Goal: Transaction & Acquisition: Purchase product/service

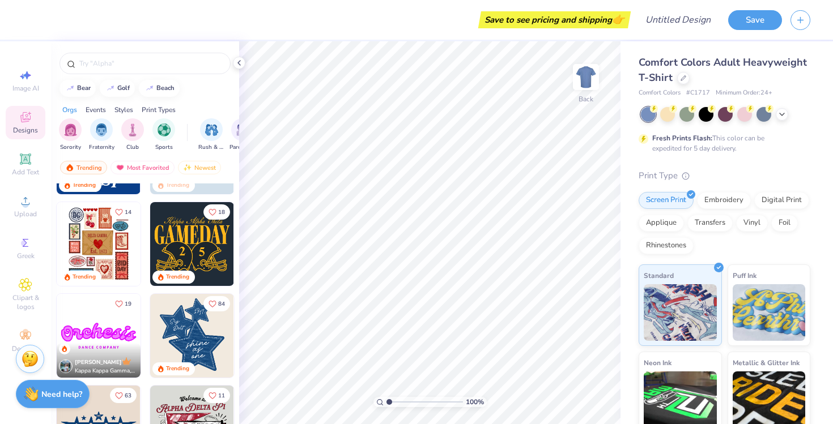
scroll to position [440, 0]
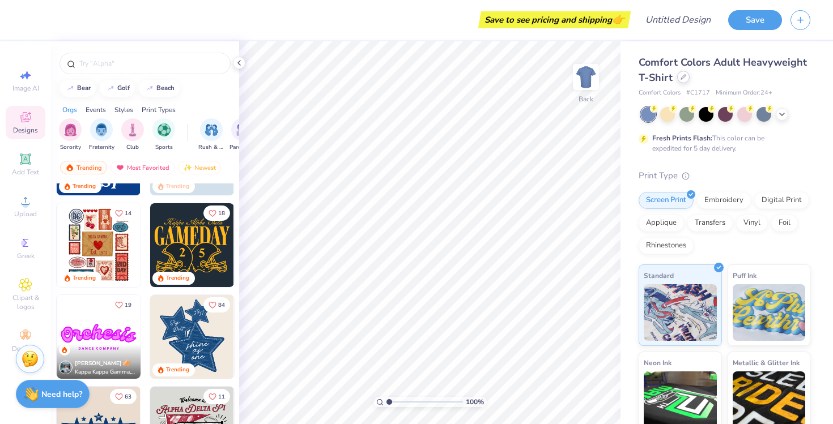
click at [683, 79] on icon at bounding box center [684, 77] width 6 height 6
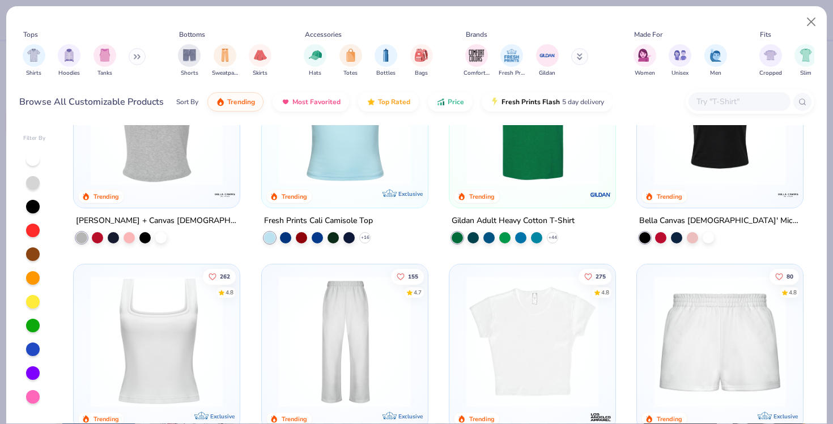
scroll to position [312, 0]
click at [700, 167] on img at bounding box center [719, 119] width 143 height 132
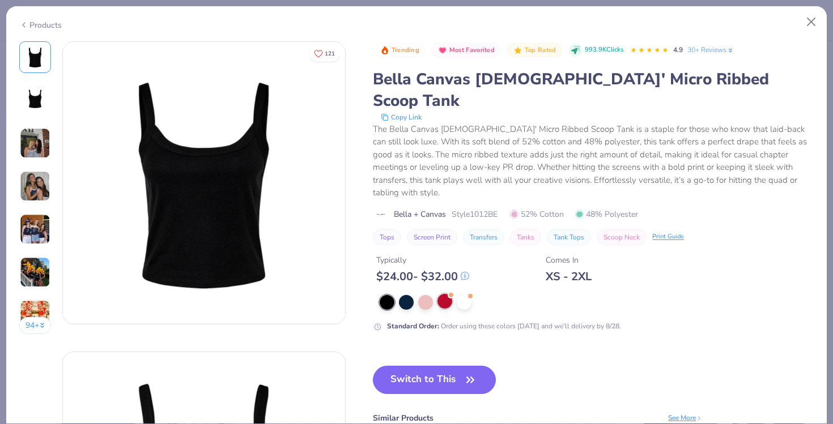
click at [450, 294] on div at bounding box center [445, 301] width 15 height 15
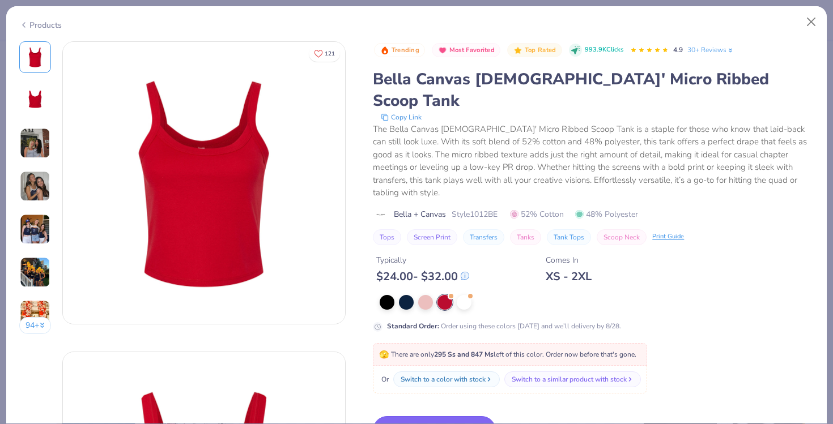
click at [445, 417] on button "Switch to This" at bounding box center [434, 431] width 123 height 28
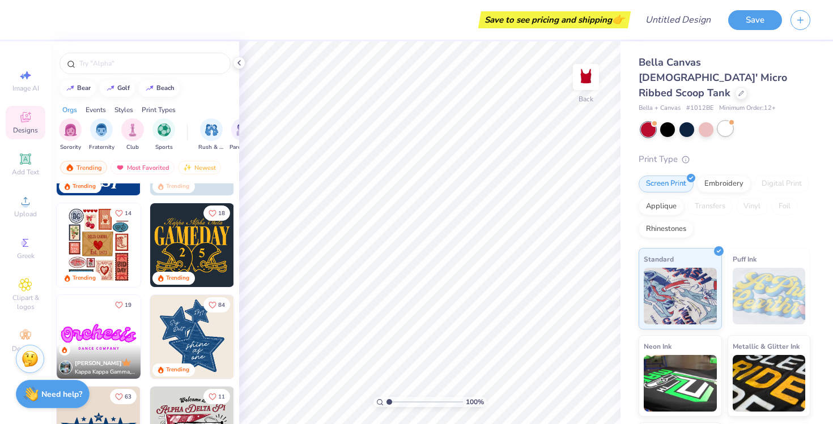
click at [724, 121] on div at bounding box center [725, 128] width 15 height 15
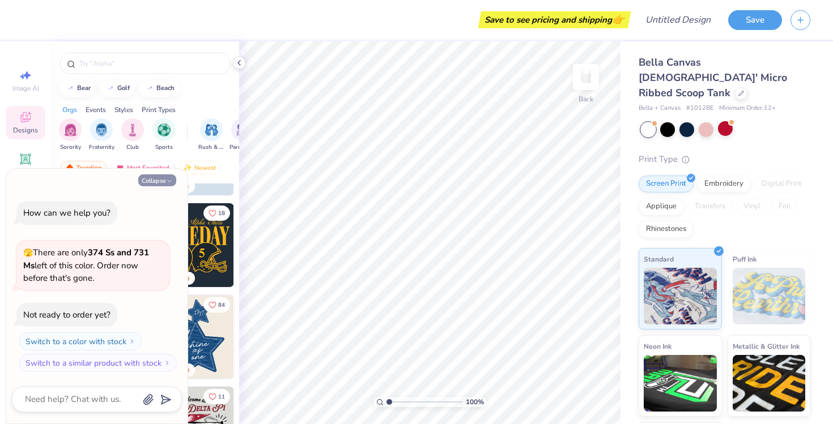
click at [171, 180] on icon "button" at bounding box center [169, 181] width 7 height 7
type textarea "x"
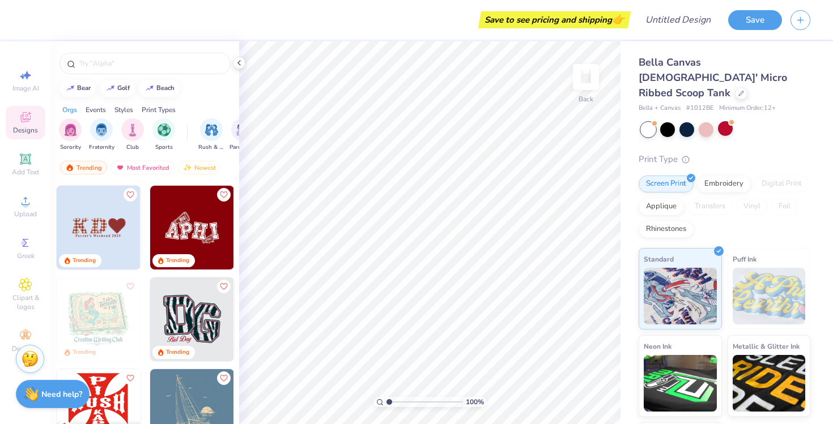
scroll to position [1834, 0]
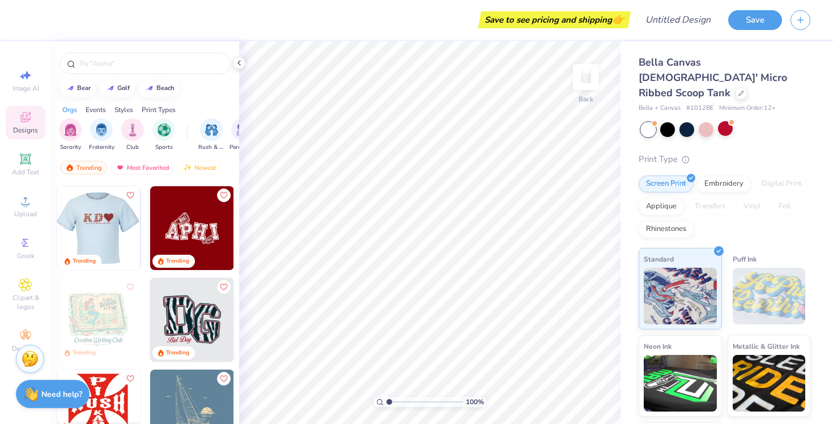
click at [57, 237] on img at bounding box center [15, 228] width 84 height 84
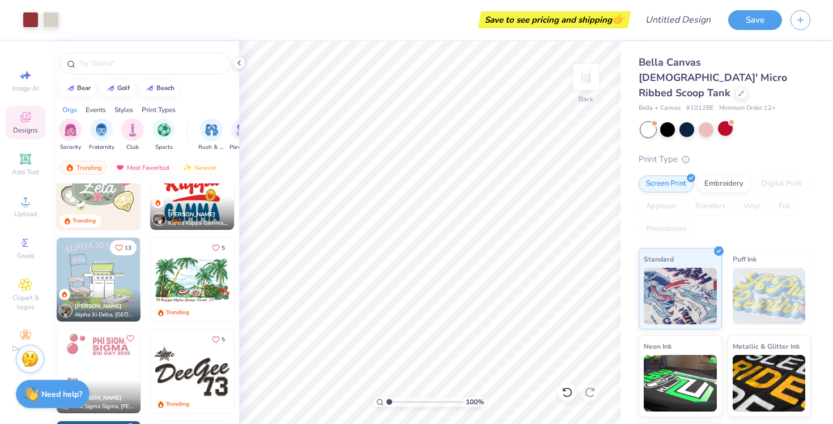
scroll to position [2981, 0]
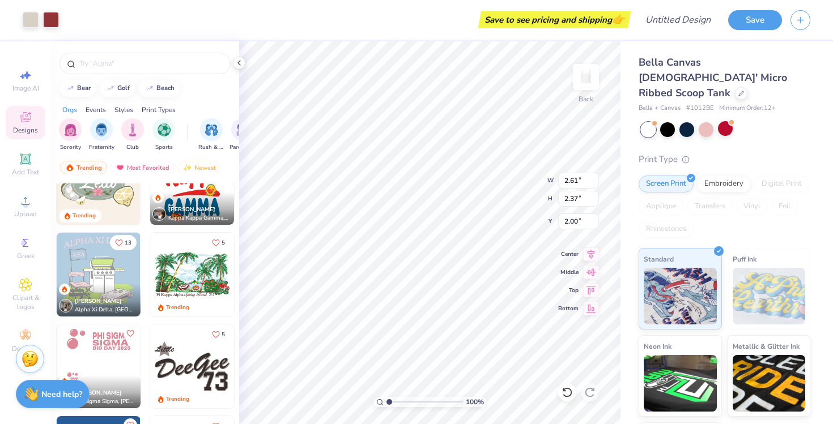
type input "6.10"
type input "0.40"
type input "4.52"
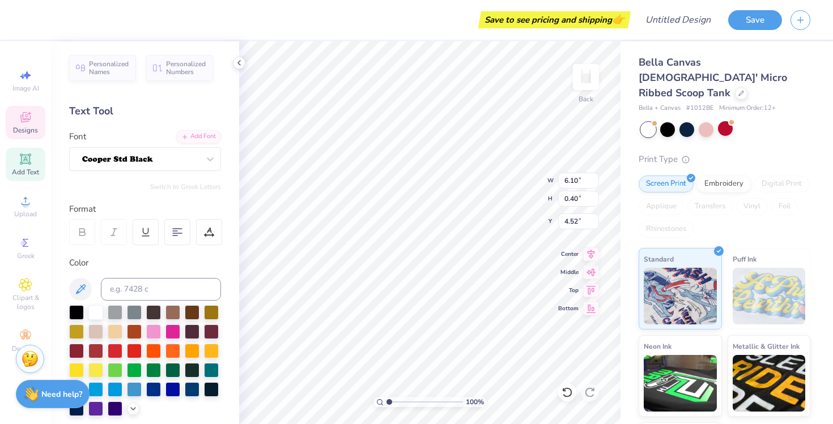
scroll to position [0, 1]
type textarea "AEPHI WINGMAN 2025"
click at [111, 73] on span "Personalized Names" at bounding box center [109, 66] width 40 height 16
type input "6.21"
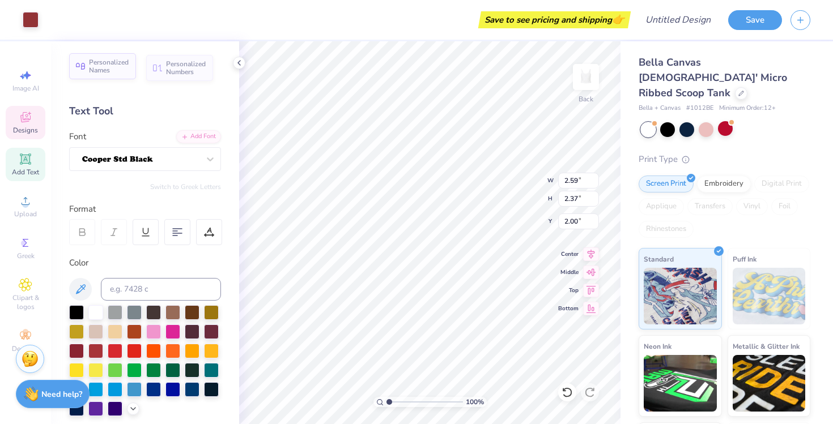
type input "1.00"
type input "5.00"
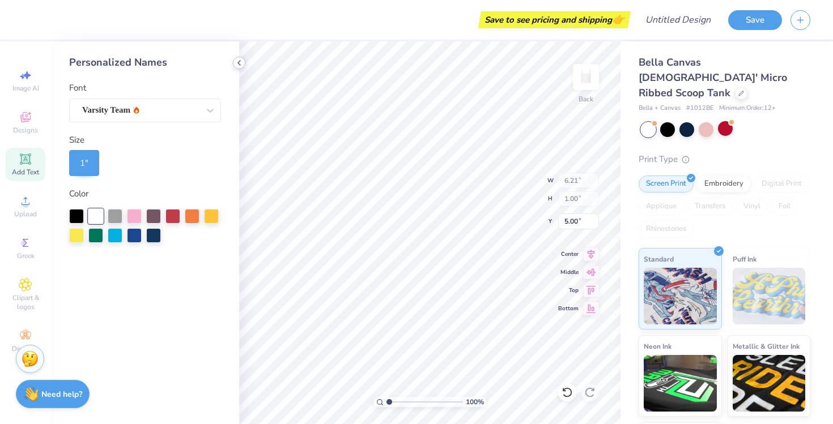
click at [239, 61] on icon at bounding box center [239, 62] width 9 height 9
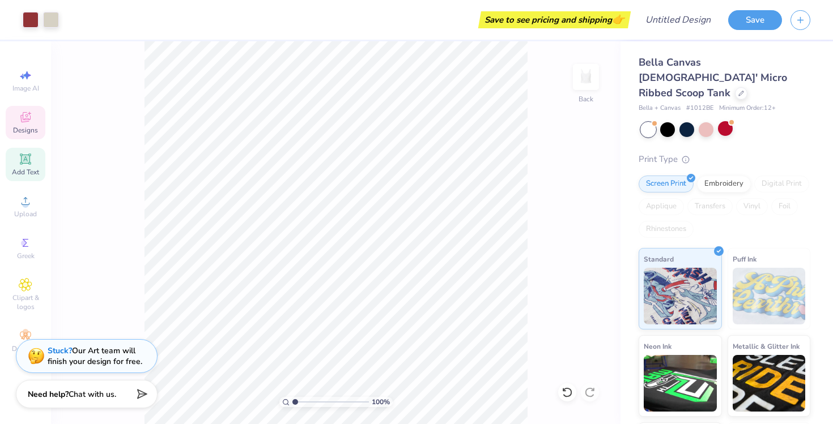
click at [20, 122] on icon at bounding box center [26, 118] width 14 height 14
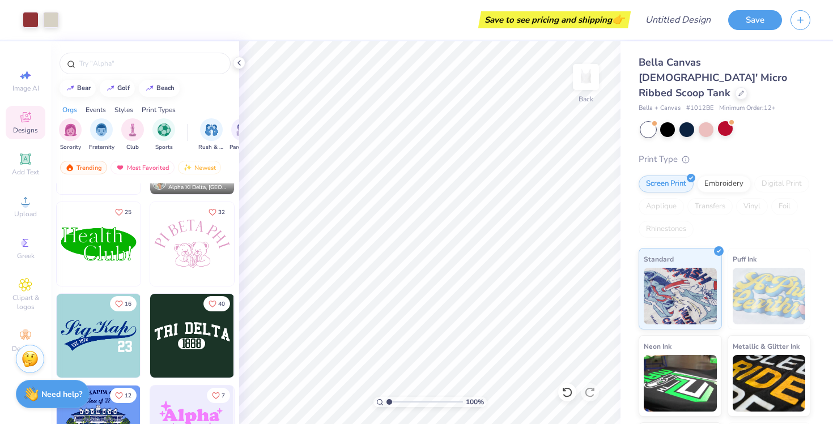
scroll to position [4938, 0]
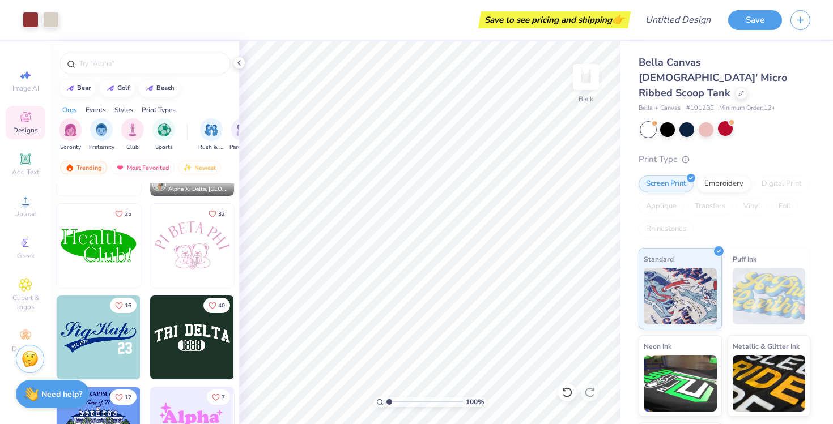
click at [182, 268] on img at bounding box center [192, 246] width 84 height 84
type input "2.59"
type input "2.37"
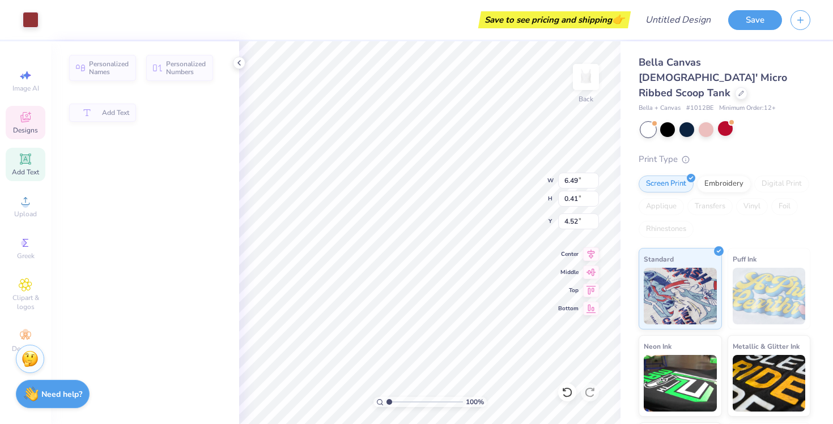
type input "4.35"
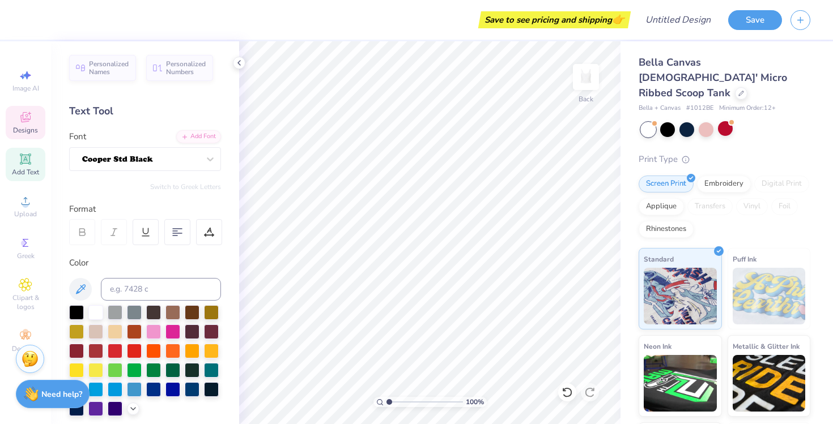
click at [14, 122] on div "Designs" at bounding box center [26, 122] width 40 height 33
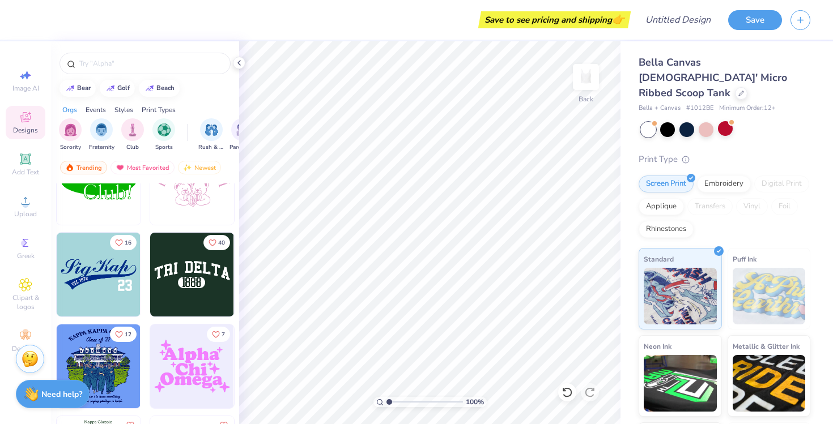
scroll to position [4956, 0]
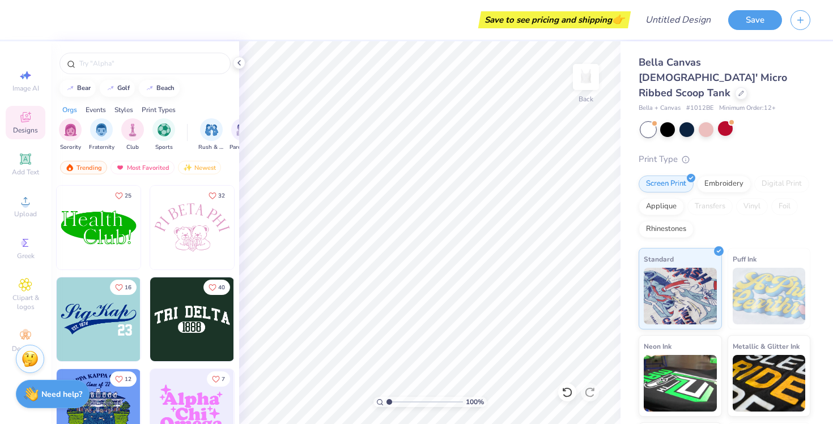
click at [186, 226] on img at bounding box center [192, 228] width 84 height 84
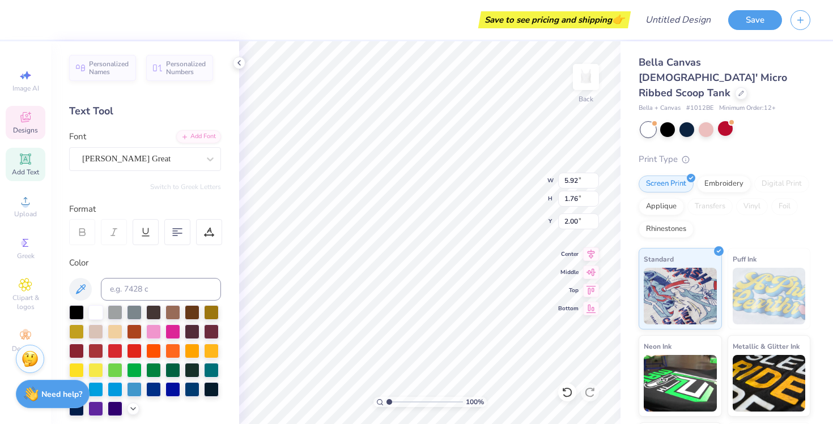
scroll to position [0, 4]
type textarea "ALPHA EPSILON PHI"
type textarea "WINGMAN"
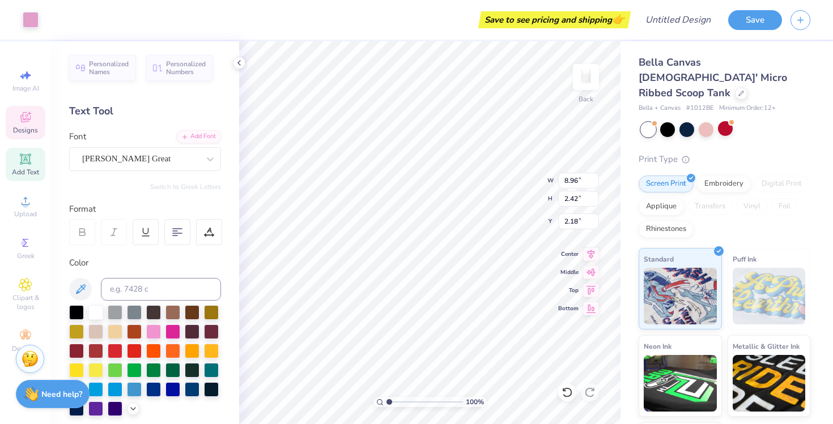
type input "2.18"
click at [115, 350] on div at bounding box center [115, 350] width 15 height 15
click at [121, 347] on div at bounding box center [115, 350] width 15 height 15
click at [117, 348] on div at bounding box center [115, 350] width 15 height 15
click at [118, 348] on div at bounding box center [115, 350] width 15 height 15
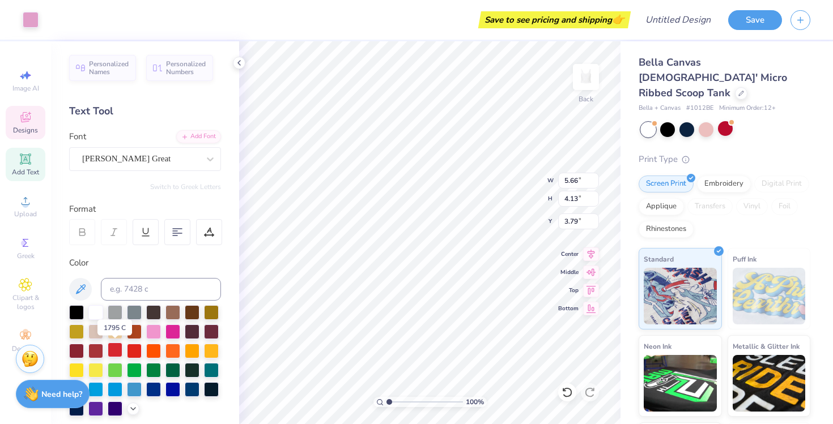
click at [114, 351] on div at bounding box center [115, 350] width 15 height 15
click at [135, 349] on div at bounding box center [134, 350] width 15 height 15
click at [121, 352] on div at bounding box center [115, 350] width 15 height 15
click at [133, 351] on div at bounding box center [134, 350] width 15 height 15
click at [112, 350] on div at bounding box center [115, 350] width 15 height 15
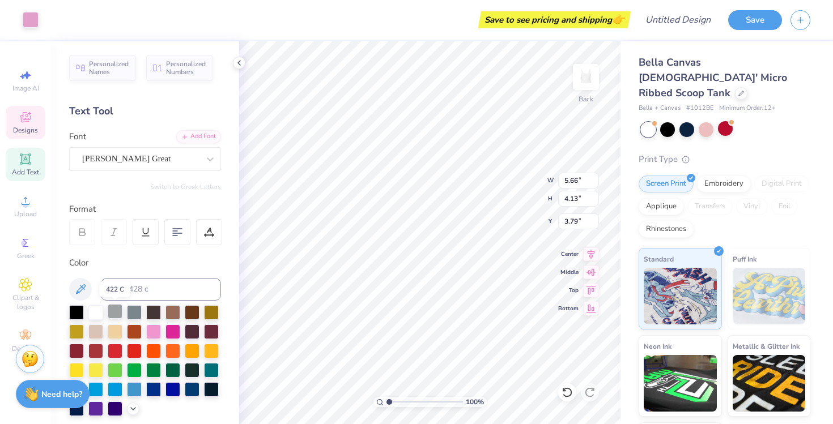
click at [117, 315] on div at bounding box center [115, 311] width 15 height 15
click at [133, 330] on div at bounding box center [134, 331] width 15 height 15
click at [112, 351] on div at bounding box center [115, 350] width 15 height 15
click at [116, 353] on div at bounding box center [115, 350] width 15 height 15
click at [116, 351] on div at bounding box center [115, 350] width 15 height 15
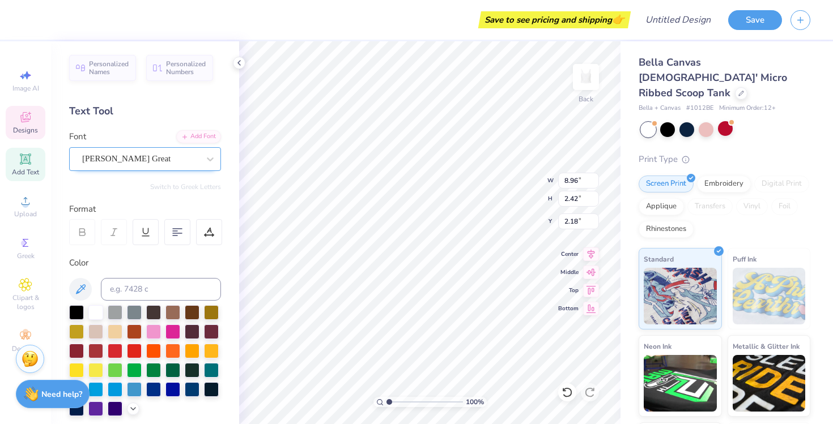
click at [161, 159] on div "Moore Great" at bounding box center [140, 159] width 119 height 18
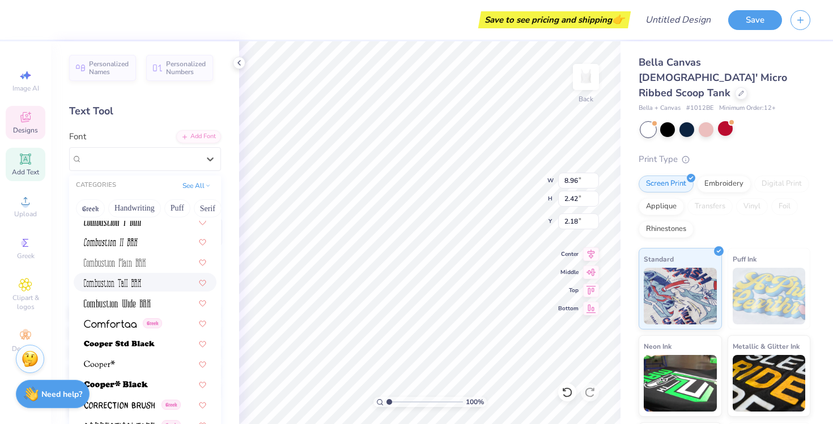
scroll to position [0, 0]
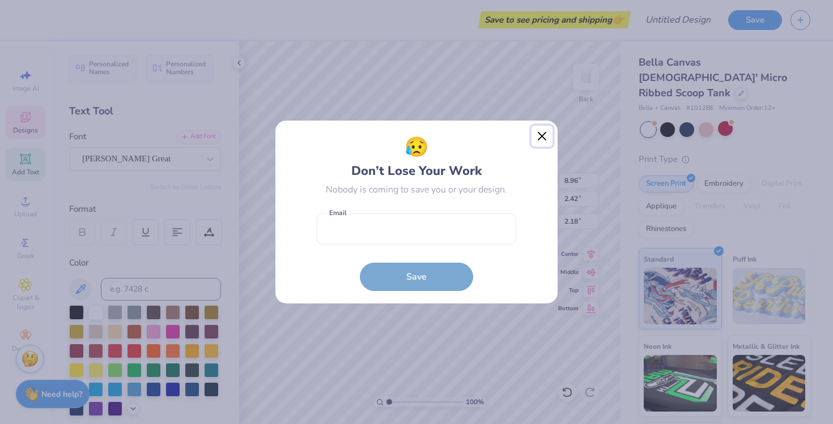
click at [549, 137] on button "Close" at bounding box center [543, 137] width 22 height 22
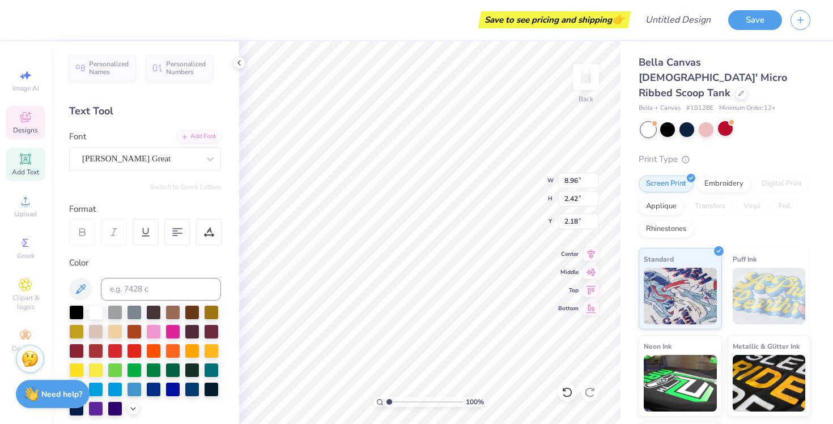
type input "2.19"
click at [198, 160] on div "Moore Great" at bounding box center [140, 159] width 119 height 18
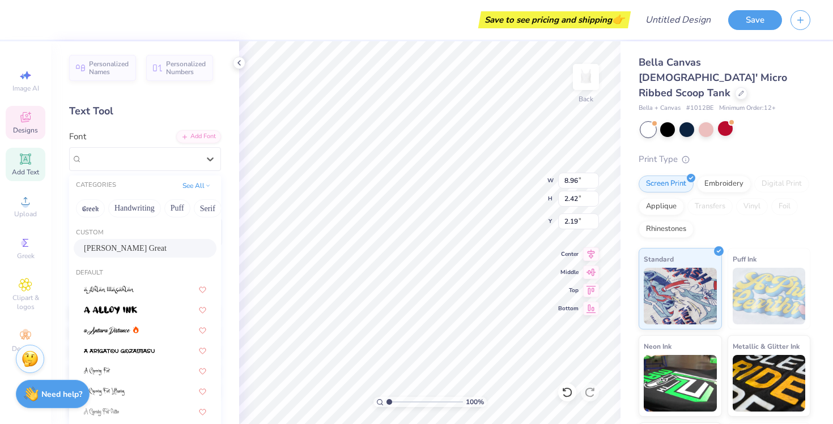
click at [182, 198] on div "Greek Handwriting Puff Serif Bold Calligraphy Retro Sans Serif Minimal Fantasy …" at bounding box center [145, 208] width 152 height 25
click at [173, 204] on button "Puff" at bounding box center [177, 208] width 26 height 18
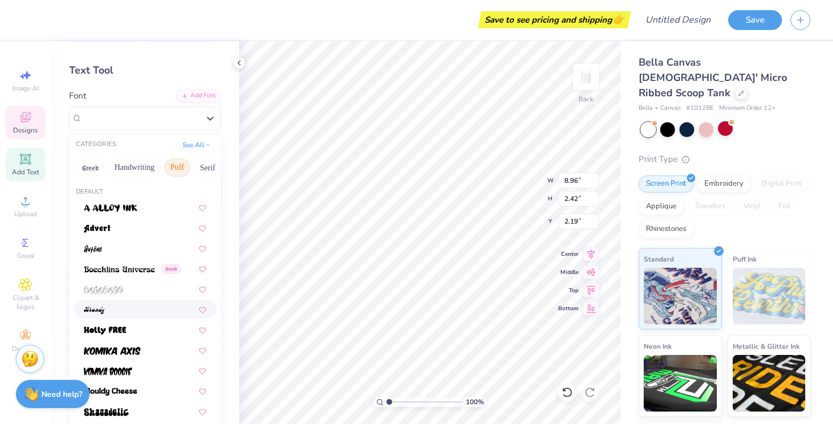
scroll to position [41, 0]
click at [126, 350] on img at bounding box center [112, 351] width 57 height 8
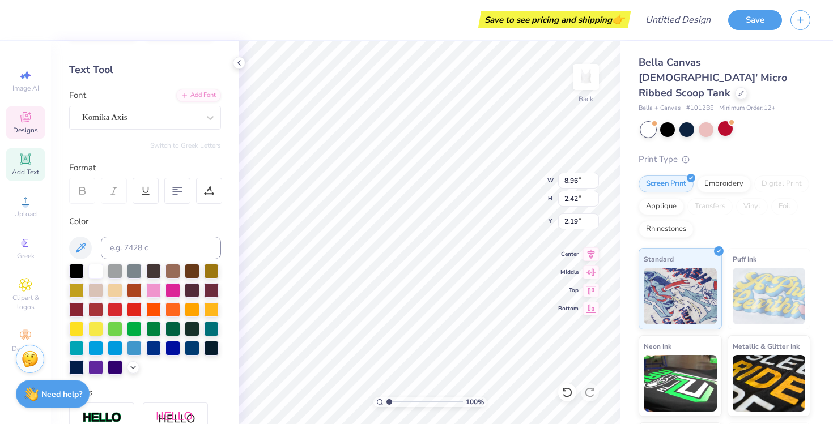
type input "8.95"
type input "2.36"
type input "2.20"
click at [123, 116] on div "Komika Axis" at bounding box center [140, 118] width 119 height 18
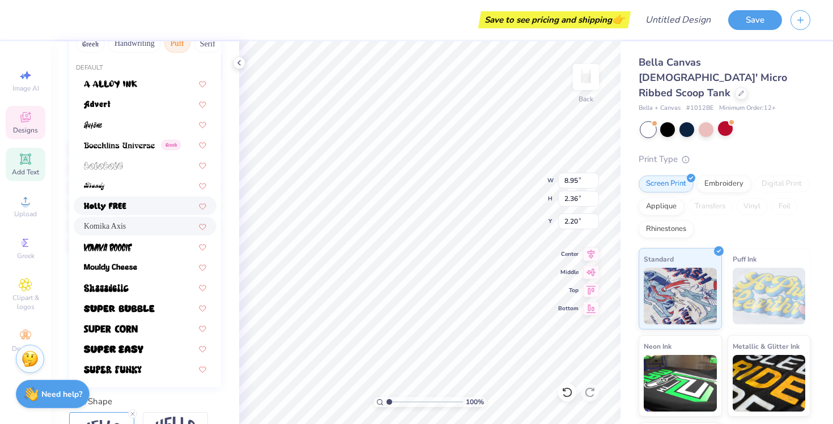
scroll to position [169, 0]
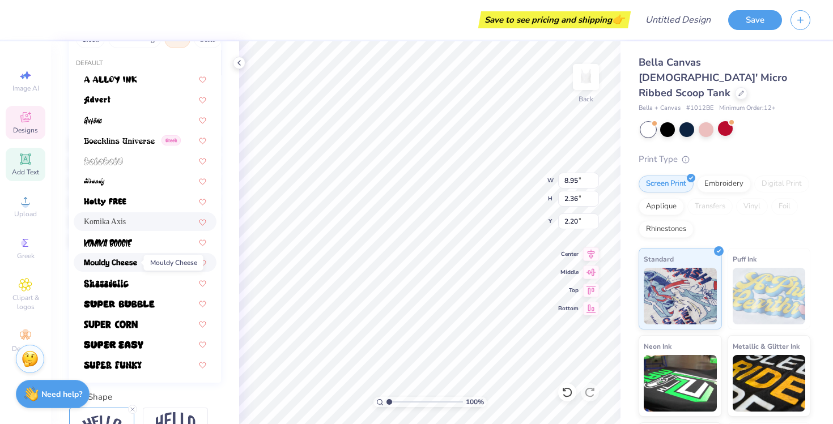
click at [100, 260] on img at bounding box center [110, 264] width 53 height 8
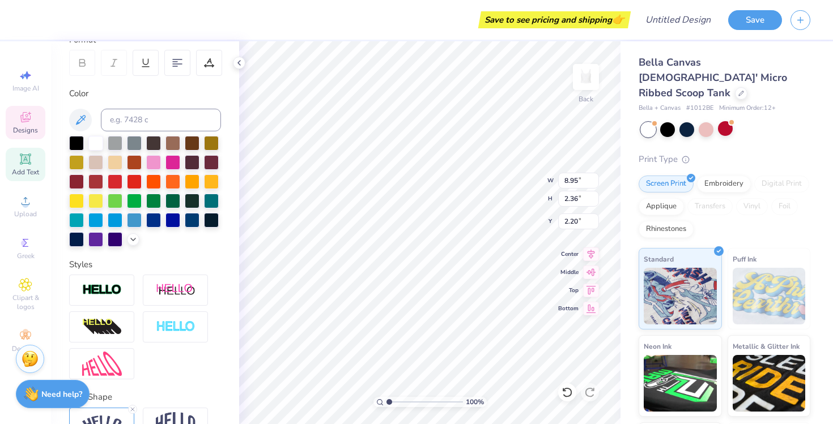
type input "7.70"
type input "2.01"
type input "2.38"
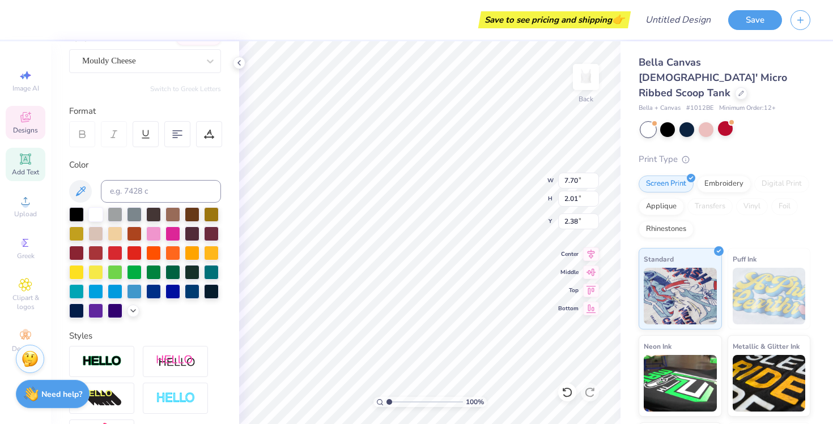
scroll to position [97, 0]
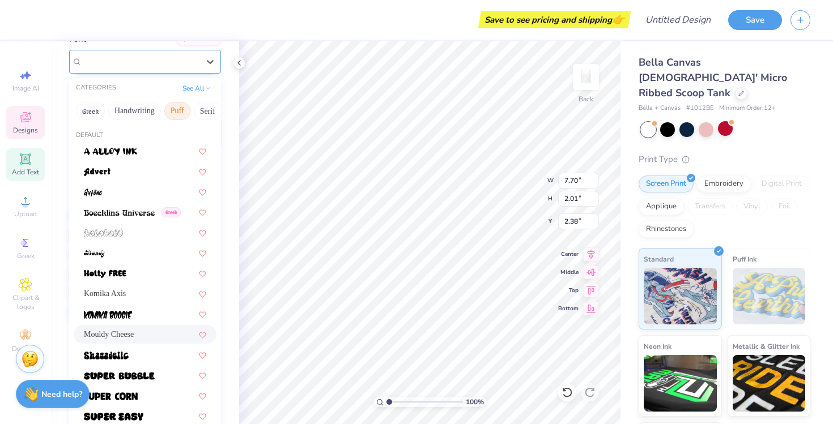
click at [110, 60] on div "Mouldy Cheese" at bounding box center [140, 62] width 119 height 18
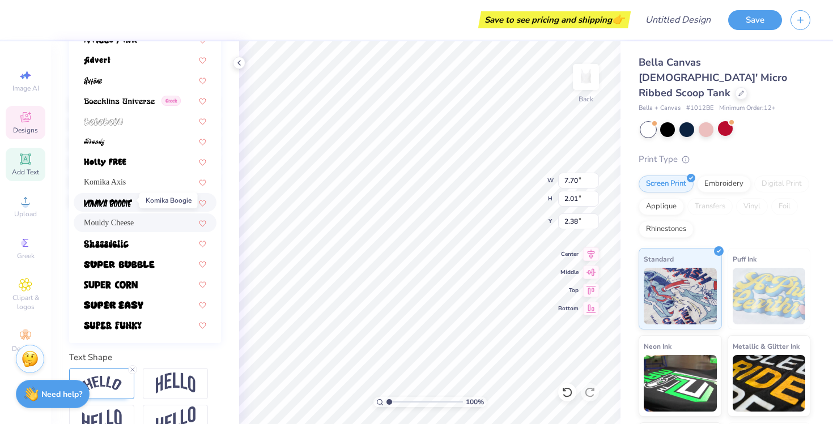
scroll to position [212, 0]
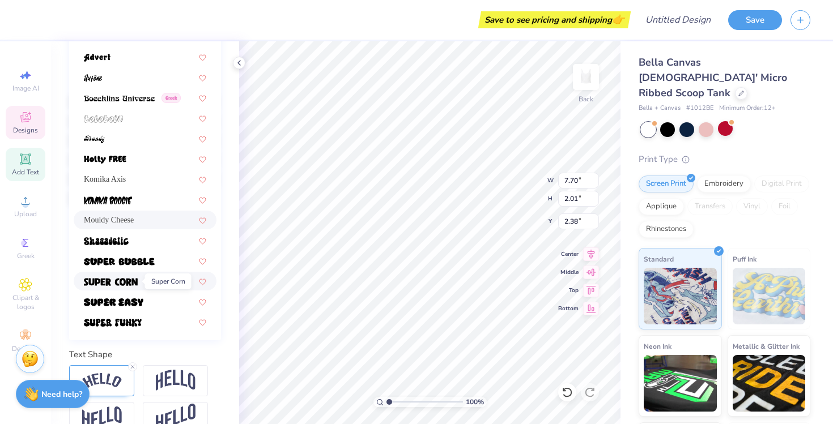
click at [110, 282] on img at bounding box center [111, 282] width 54 height 8
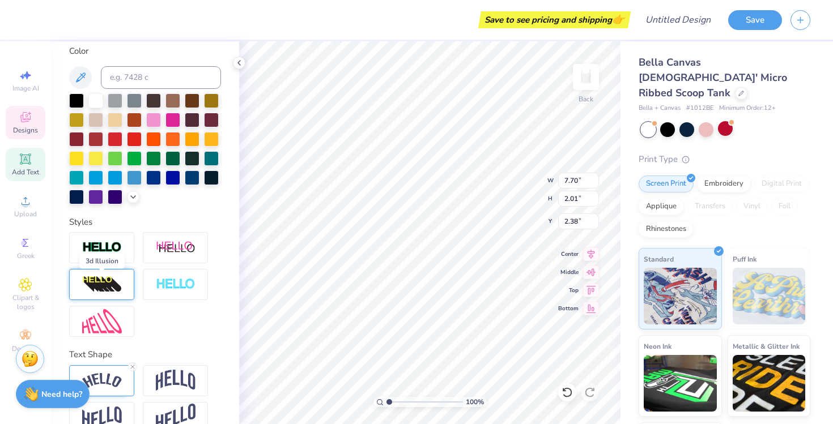
type input "6.97"
type input "1.80"
type input "2.49"
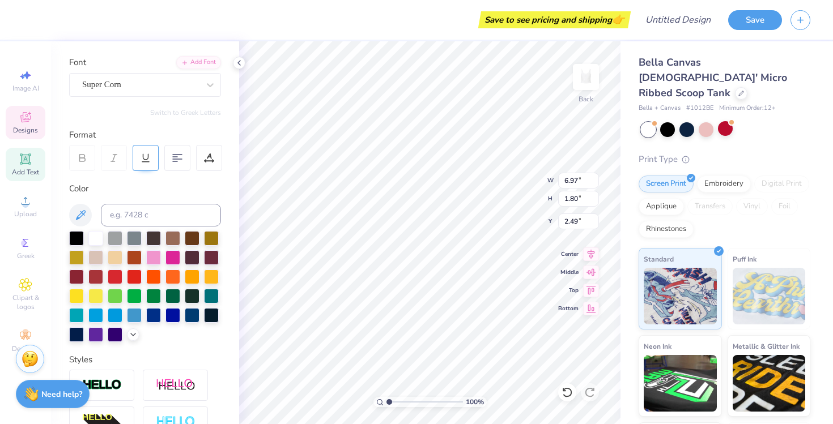
scroll to position [73, 0]
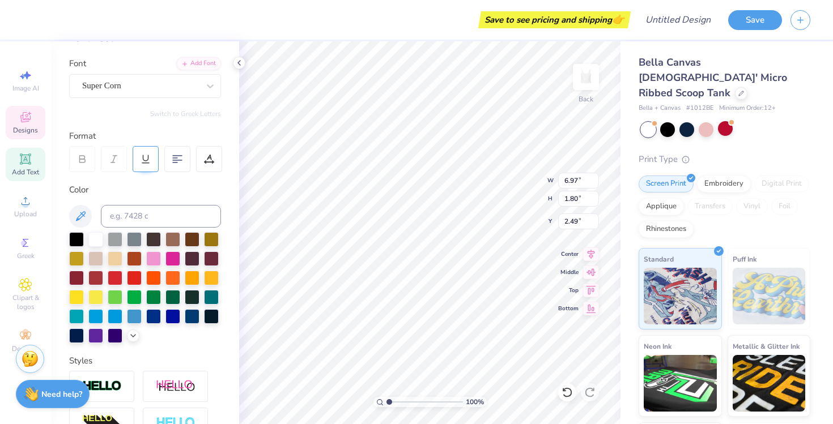
click at [134, 84] on div "Super Corn" at bounding box center [140, 86] width 119 height 18
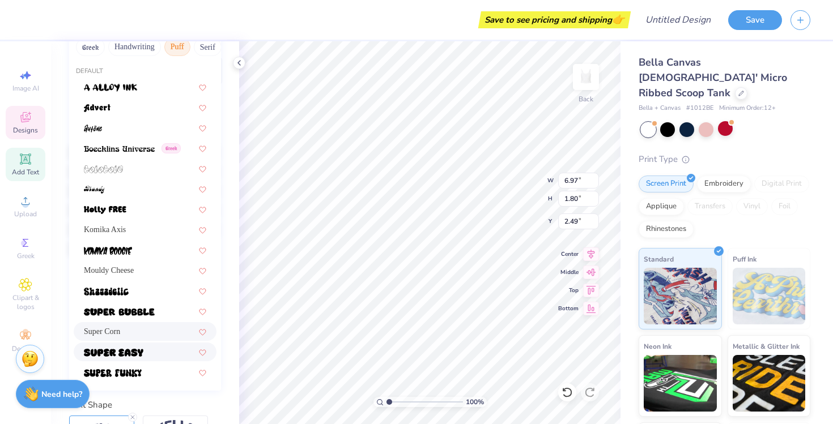
scroll to position [162, 0]
click at [98, 264] on span "Mouldy Cheese" at bounding box center [109, 270] width 50 height 12
type input "7.70"
type input "2.01"
type input "2.38"
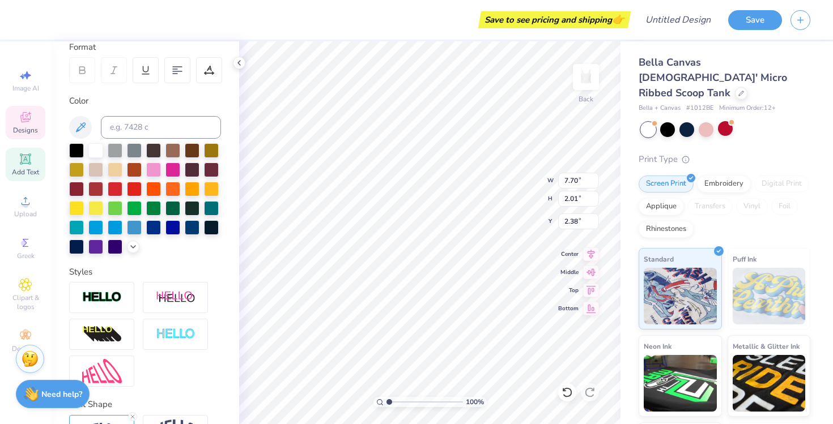
type input "2.17"
type input "0.71"
type input "6.13"
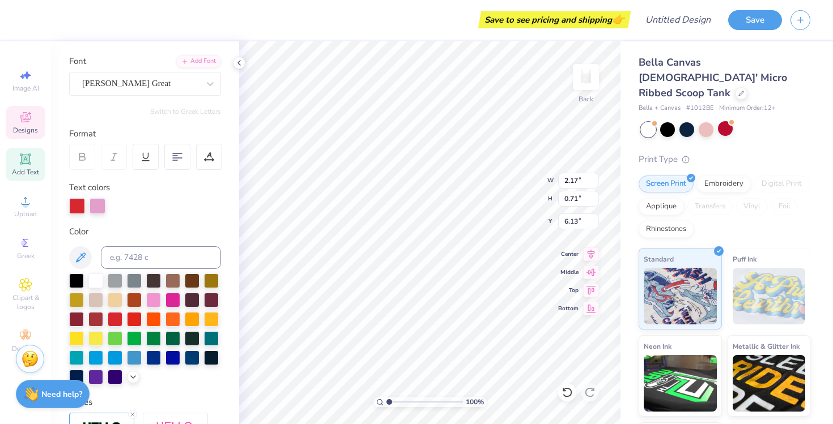
scroll to position [1, 0]
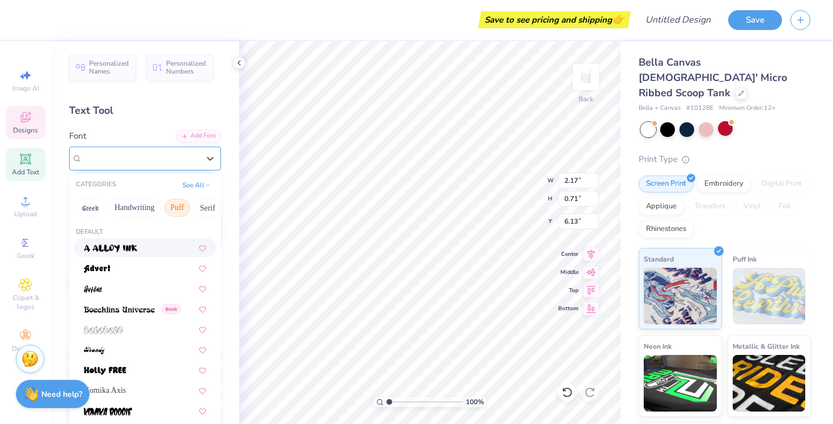
click at [149, 162] on div "Moore Great" at bounding box center [140, 159] width 119 height 18
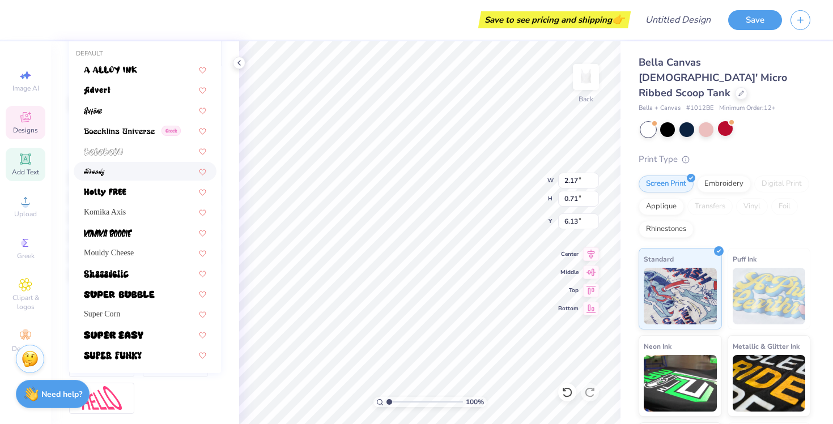
scroll to position [187, 0]
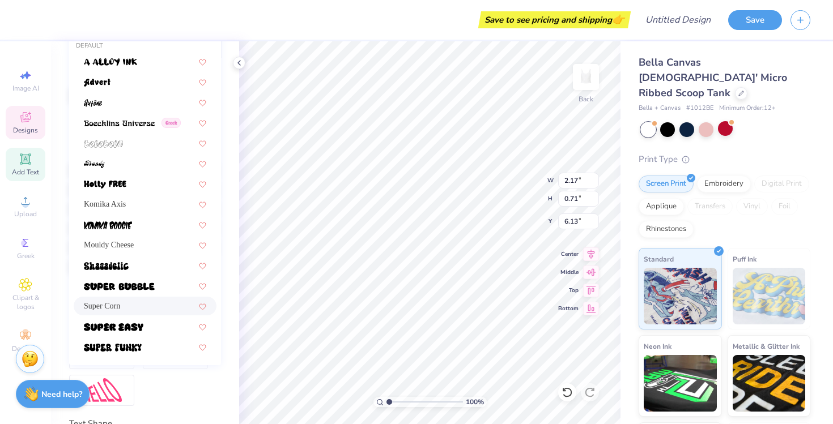
click at [121, 300] on div "Super Corn" at bounding box center [145, 306] width 143 height 19
type input "1.75"
type input "0.52"
type input "6.25"
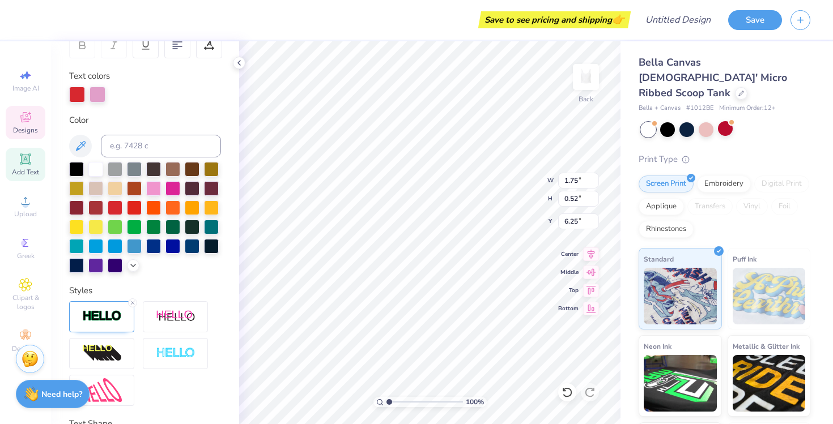
type input "7.70"
type input "2.01"
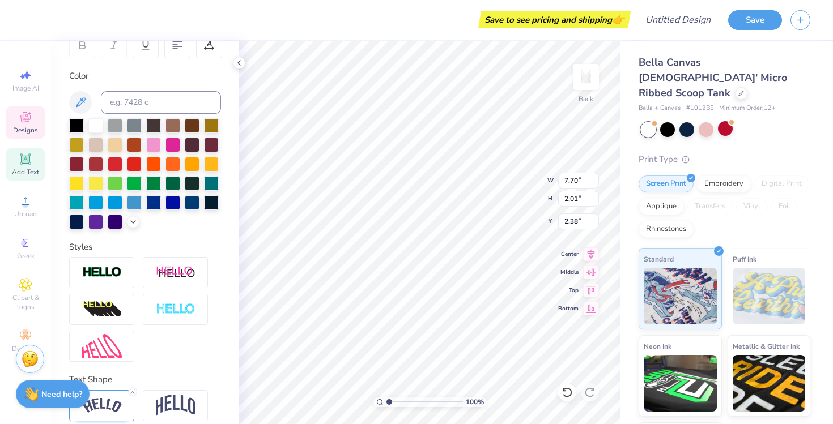
type input "2.39"
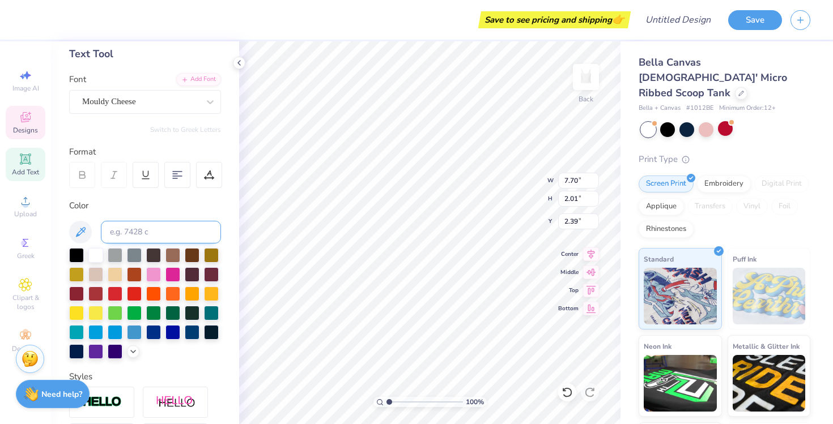
scroll to position [65, 0]
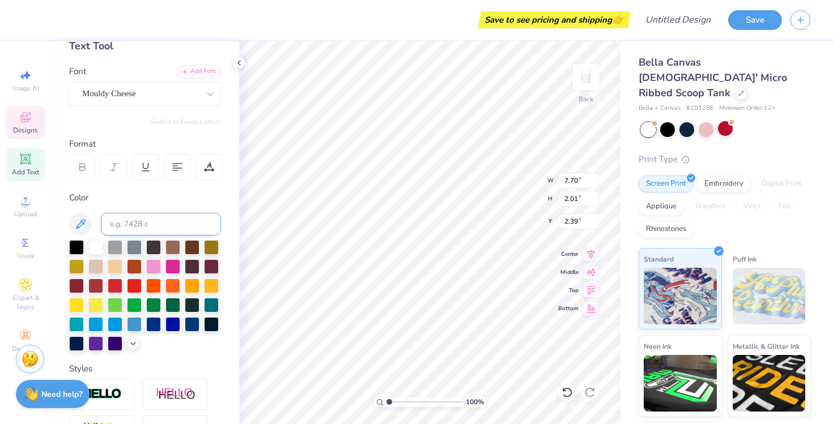
type input "1.75"
type input "0.52"
type input "6.25"
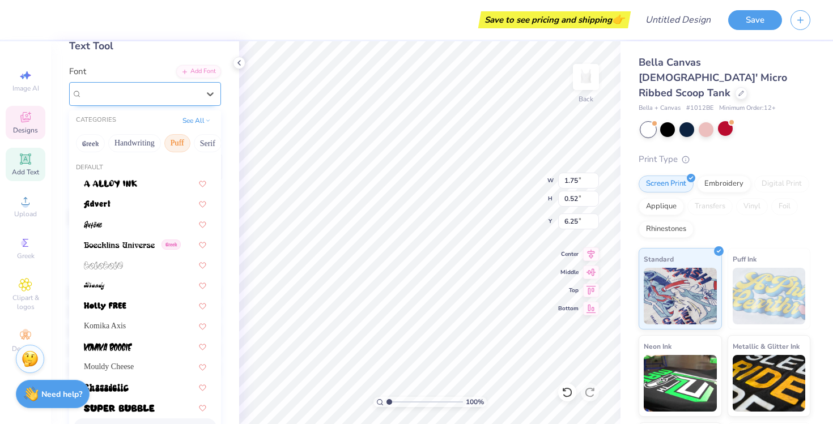
click at [94, 87] on div "Super Corn" at bounding box center [140, 94] width 119 height 18
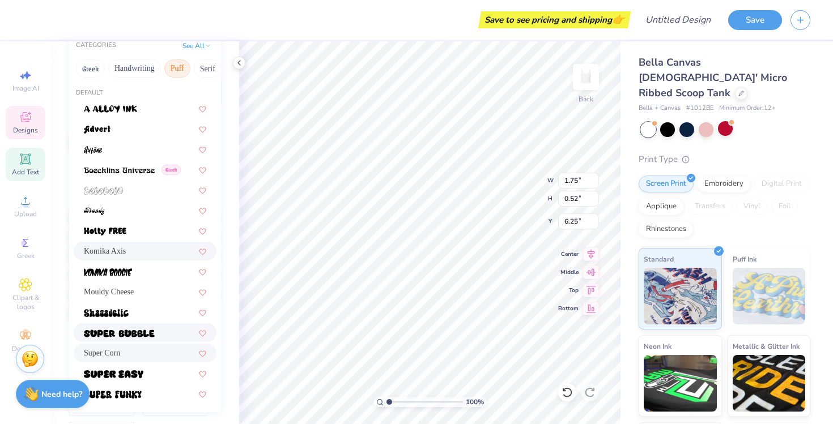
scroll to position [148, 0]
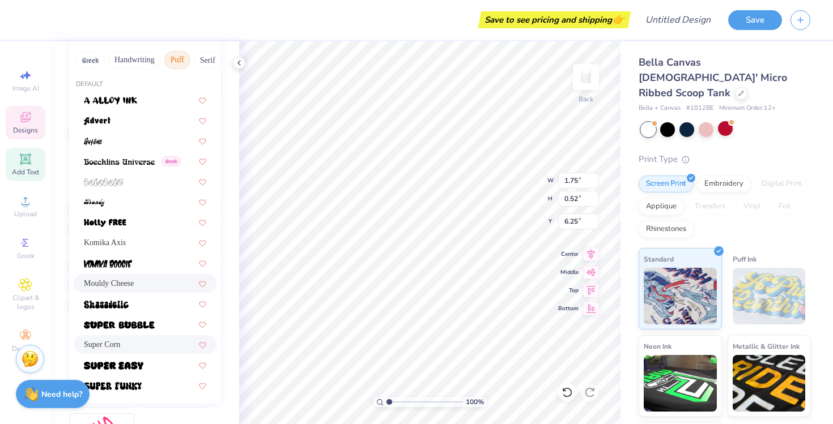
click at [116, 285] on span "Mouldy Cheese" at bounding box center [109, 284] width 50 height 12
type input "1.96"
type input "0.56"
type input "6.20"
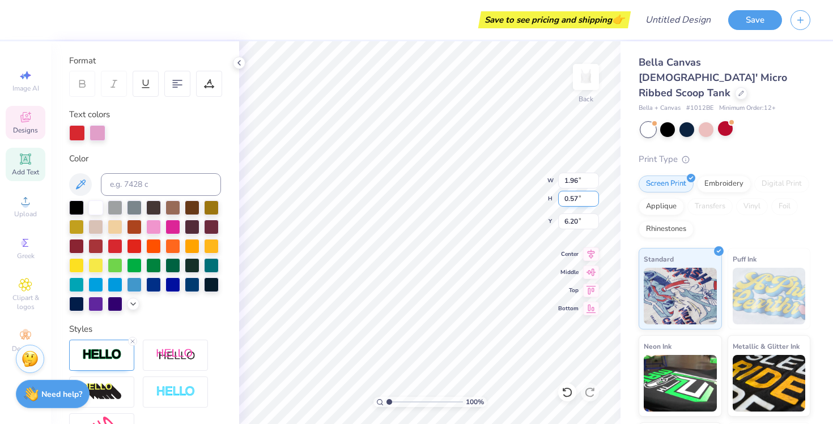
click at [595, 195] on input "0.57" at bounding box center [578, 199] width 41 height 16
click at [595, 195] on input "0.58" at bounding box center [578, 199] width 41 height 16
click at [595, 195] on input "0.59" at bounding box center [578, 199] width 41 height 16
click at [595, 195] on input "0.6" at bounding box center [578, 199] width 41 height 16
type input "0.61"
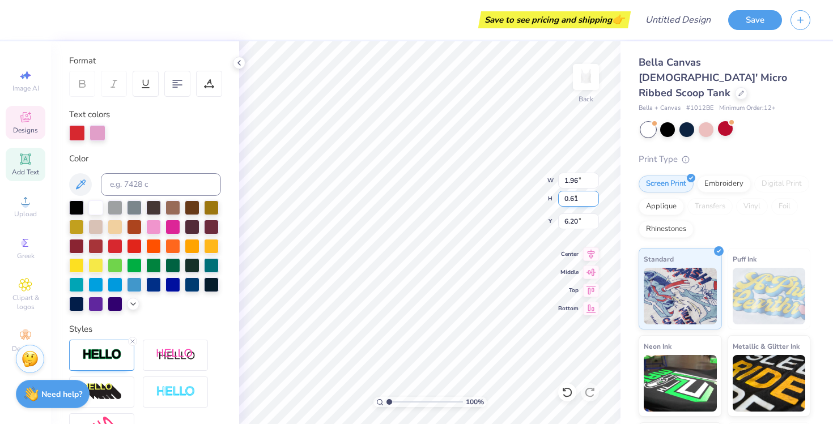
click at [595, 195] on input "0.61" at bounding box center [578, 199] width 41 height 16
click at [594, 177] on input "1.97" at bounding box center [578, 181] width 41 height 16
click at [594, 177] on input "1.98" at bounding box center [578, 181] width 41 height 16
type input "1.99"
type input "6.18"
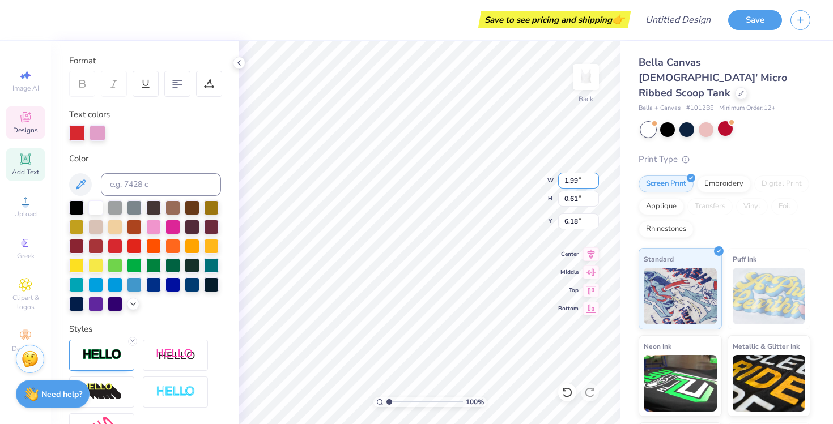
click at [594, 177] on input "1.99" at bounding box center [578, 181] width 41 height 16
click at [594, 177] on input "2" at bounding box center [578, 181] width 41 height 16
click at [594, 177] on input "2.01" at bounding box center [578, 181] width 41 height 16
click at [594, 177] on input "2.02" at bounding box center [578, 181] width 41 height 16
type input "2.03"
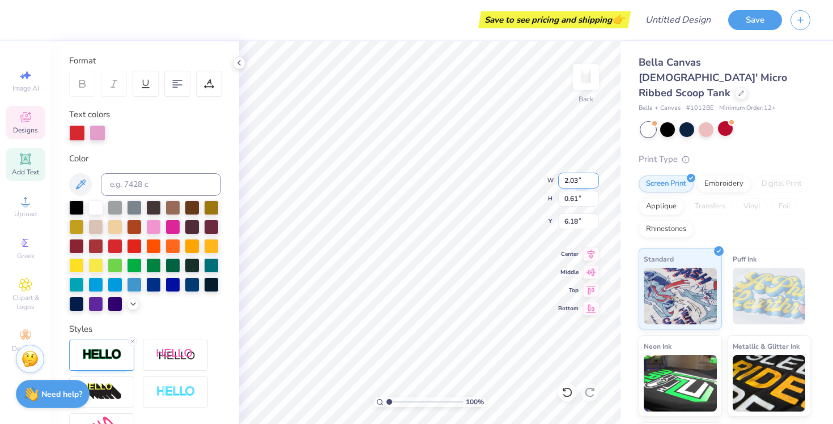
click at [594, 177] on input "2.03" at bounding box center [578, 181] width 41 height 16
type input "7.70"
type input "2.01"
type input "2.39"
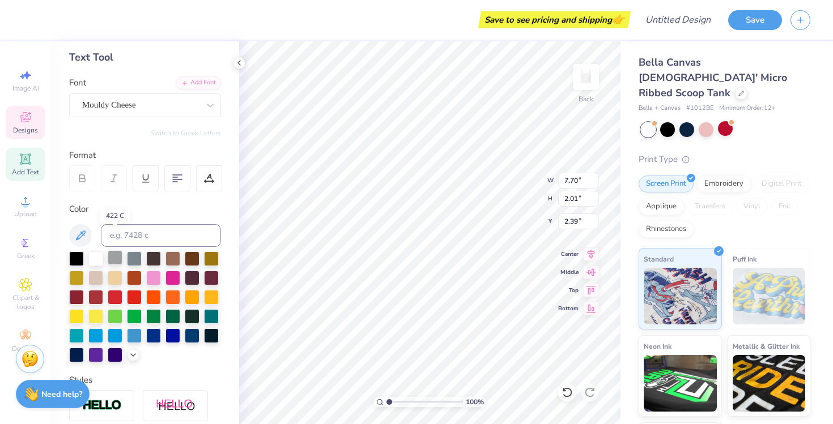
scroll to position [46, 0]
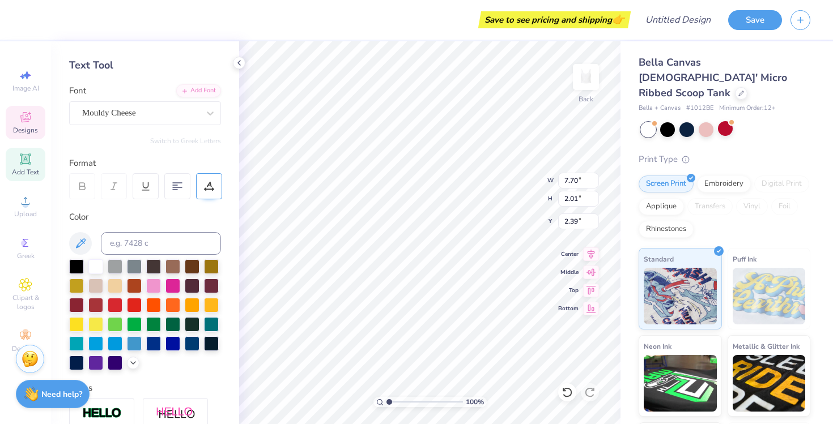
click at [209, 186] on icon at bounding box center [209, 186] width 10 height 10
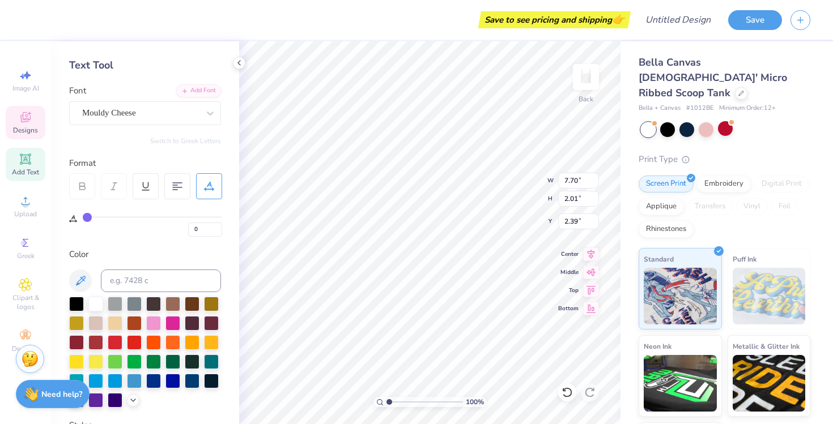
click at [209, 186] on icon at bounding box center [209, 186] width 10 height 10
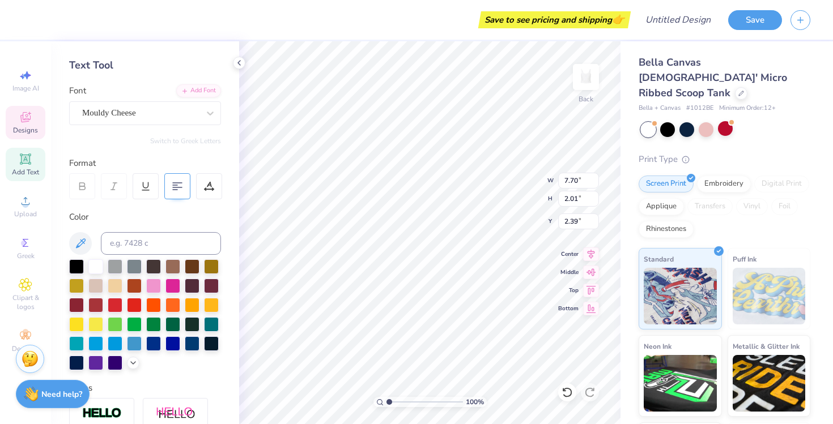
click at [180, 189] on icon at bounding box center [177, 186] width 10 height 10
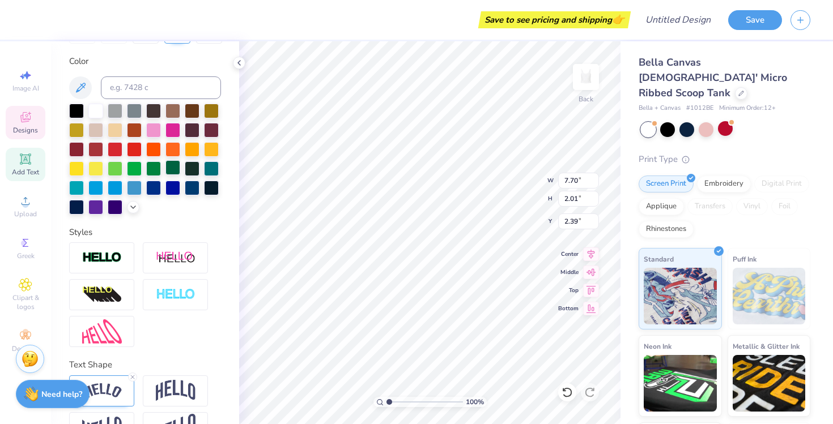
scroll to position [234, 0]
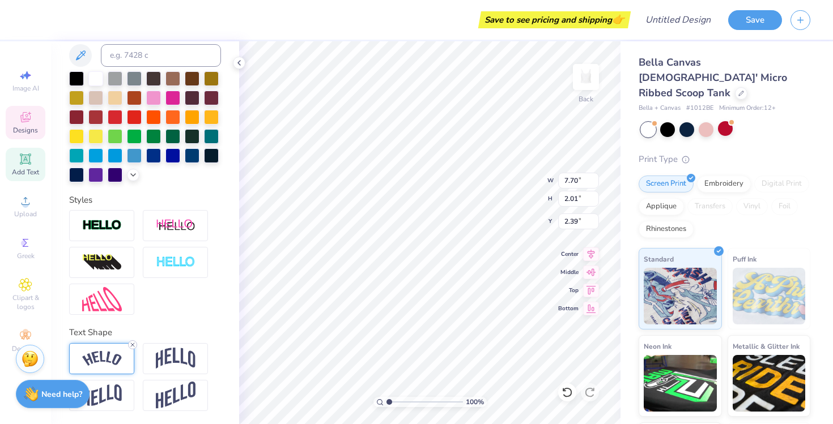
click at [130, 344] on icon at bounding box center [132, 345] width 7 height 7
type input "6.89"
type input "0.63"
type input "3.19"
type input "3.17"
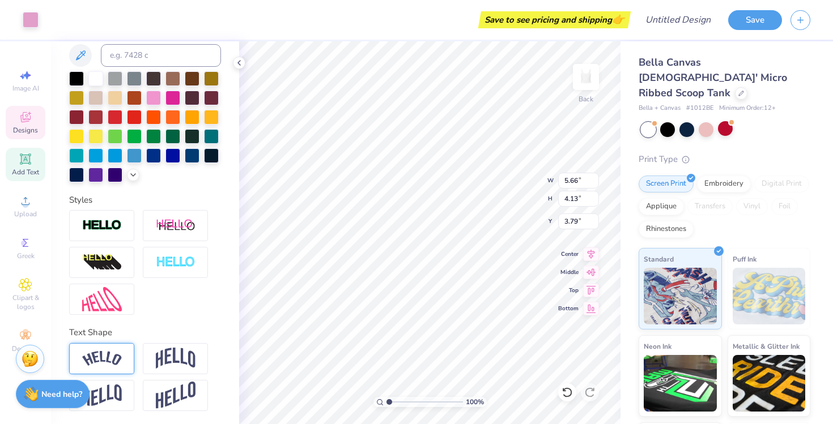
click at [23, 129] on span "Designs" at bounding box center [25, 130] width 25 height 9
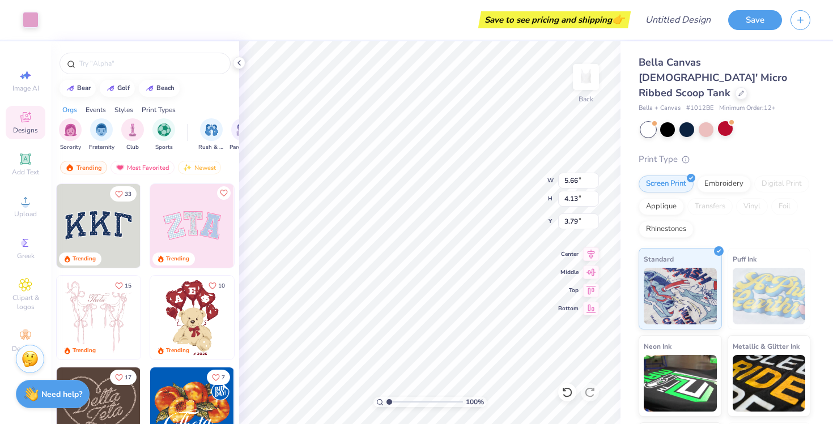
click at [27, 125] on div "Designs" at bounding box center [26, 122] width 40 height 33
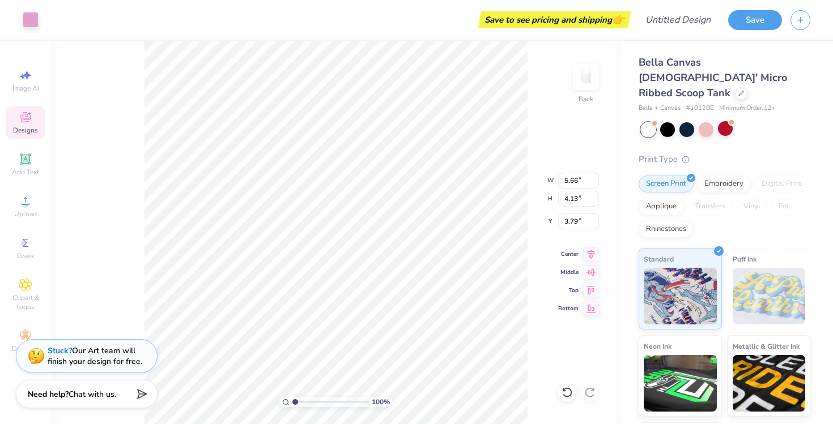
type input "2.12"
type input "0.61"
type input "6.18"
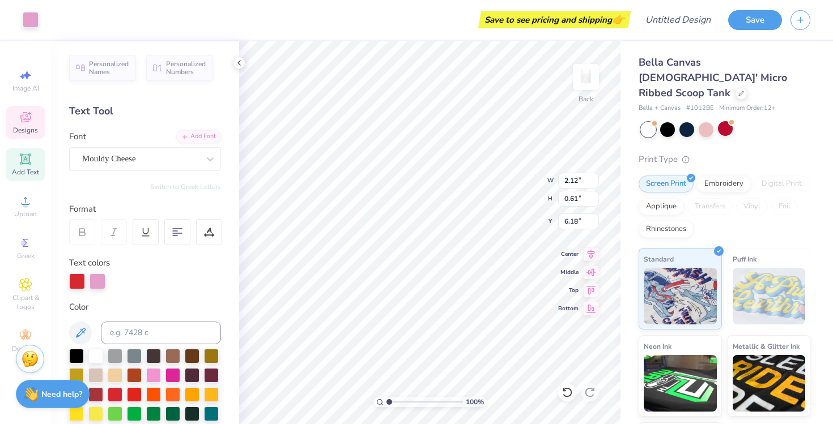
type input "5.66"
type input "4.13"
type input "3.79"
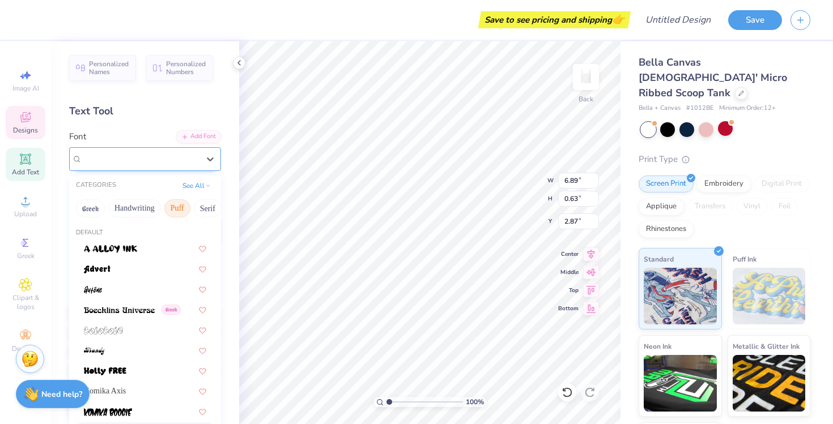
click at [146, 153] on div "Mouldy Cheese" at bounding box center [140, 159] width 119 height 18
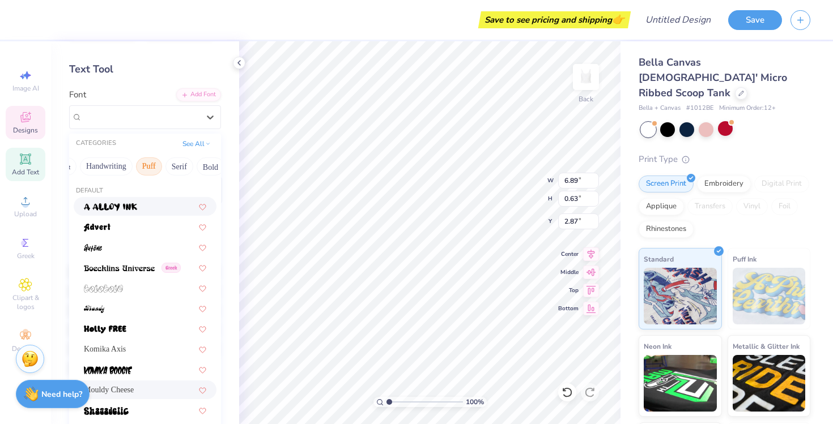
scroll to position [0, 46]
click at [155, 164] on button "Serif" at bounding box center [162, 167] width 28 height 18
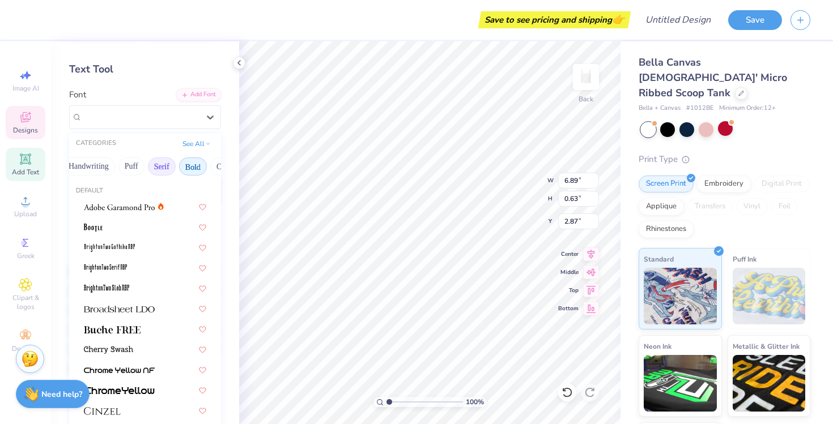
click at [197, 165] on button "Bold" at bounding box center [193, 167] width 28 height 18
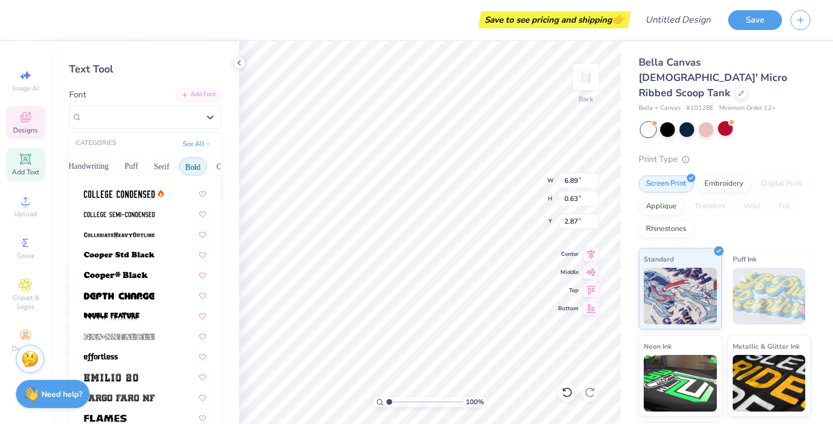
scroll to position [136, 0]
click at [107, 207] on div at bounding box center [145, 213] width 143 height 19
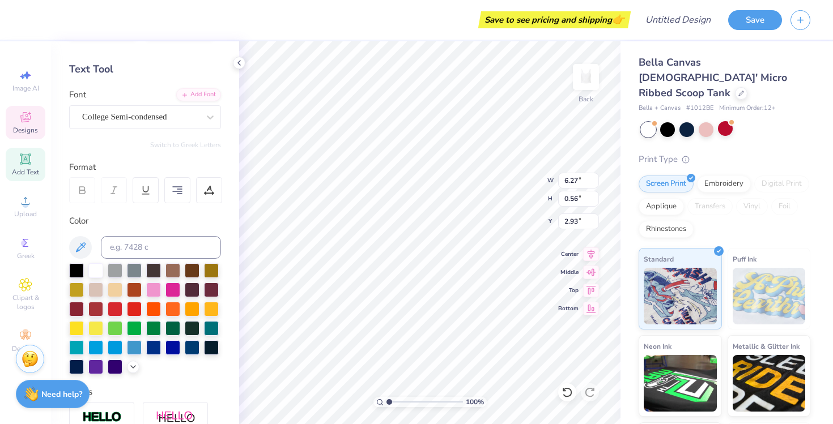
type input "6.27"
type input "0.56"
type input "2.93"
type input "2.92"
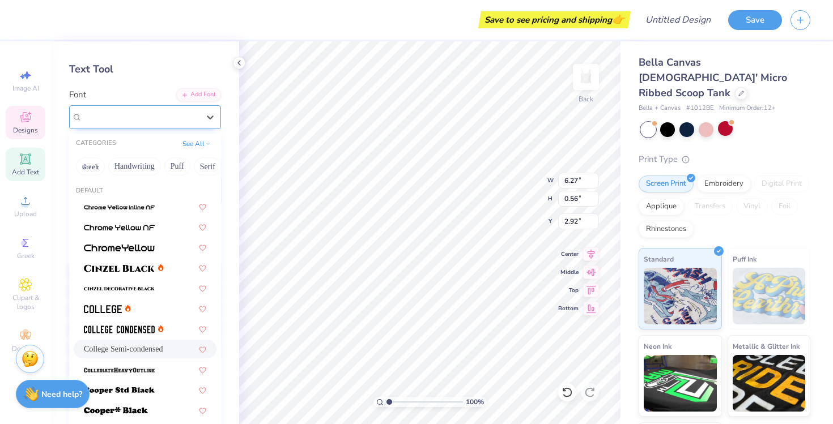
click at [146, 120] on div "College Semi-condensed" at bounding box center [140, 117] width 119 height 18
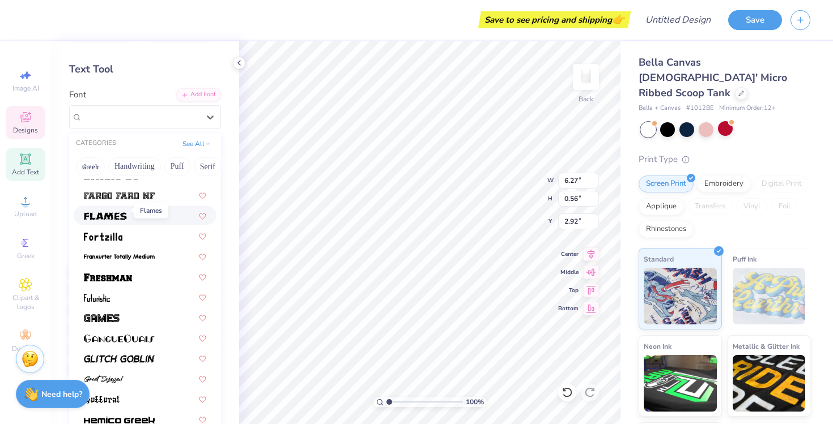
scroll to position [343, 0]
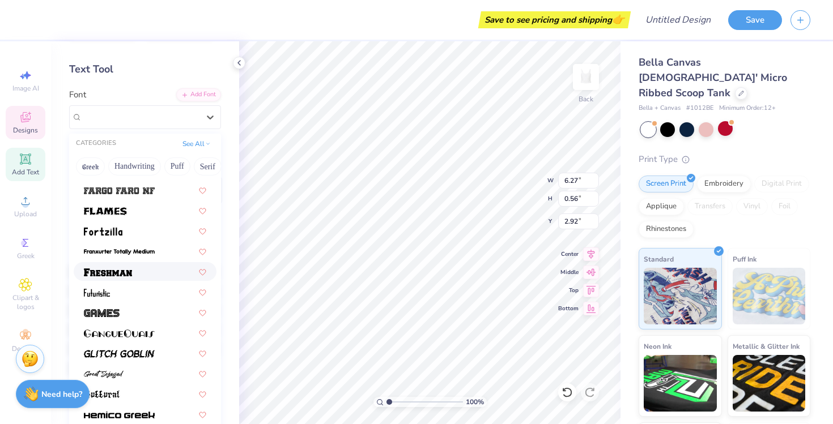
click at [114, 272] on img at bounding box center [108, 273] width 48 height 8
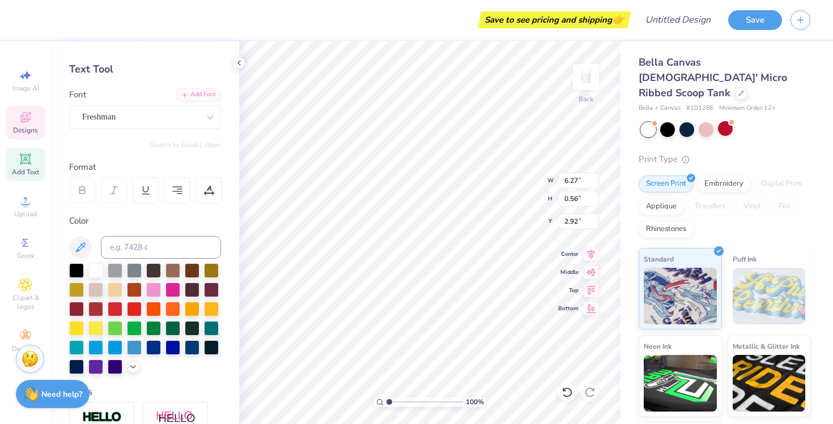
type input "8.88"
type input "0.68"
type input "2.80"
click at [593, 182] on input "8.87" at bounding box center [578, 181] width 41 height 16
click at [593, 182] on input "8.86" at bounding box center [578, 181] width 41 height 16
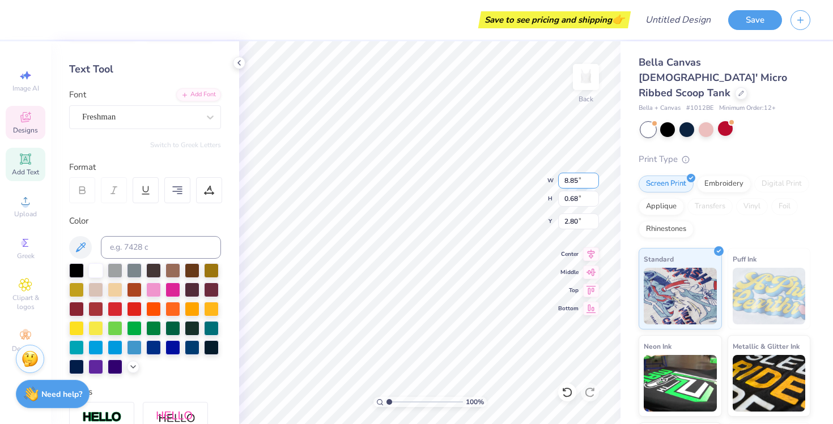
click at [593, 182] on input "8.85" at bounding box center [578, 181] width 41 height 16
click at [593, 182] on input "8.84" at bounding box center [578, 181] width 41 height 16
type input "8.83"
click at [593, 182] on input "8.83" at bounding box center [578, 181] width 41 height 16
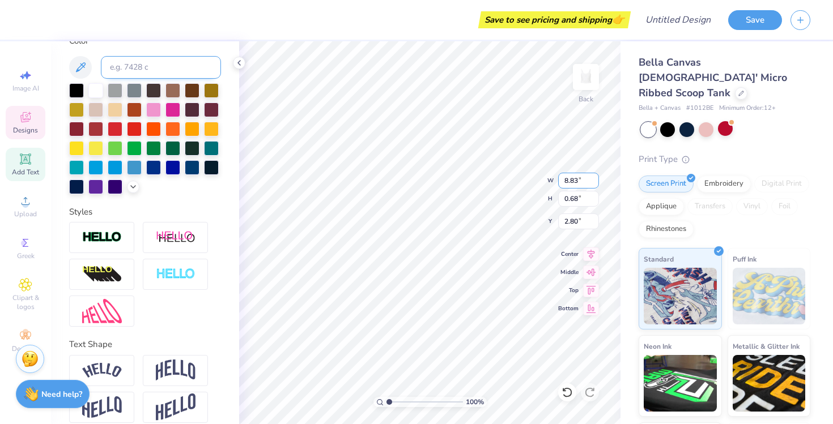
scroll to position [234, 0]
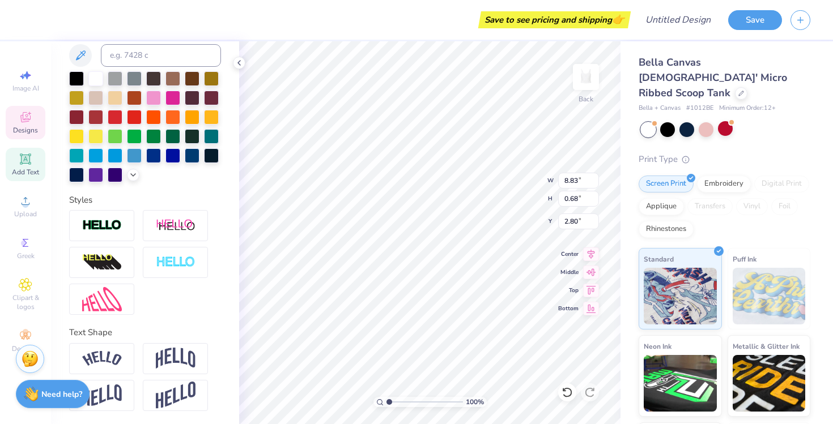
type input "0.67"
type input "2.81"
type input "6.68"
type input "0.51"
type input "2.97"
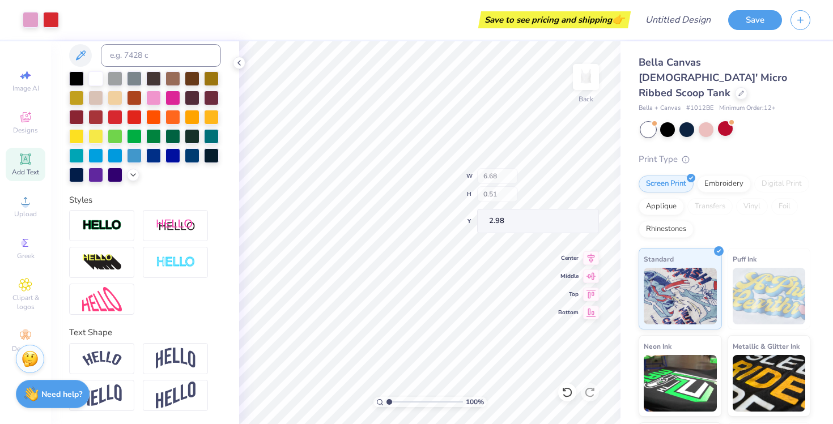
type input "2.98"
click at [31, 89] on span "Image AI" at bounding box center [25, 88] width 27 height 9
select select "4"
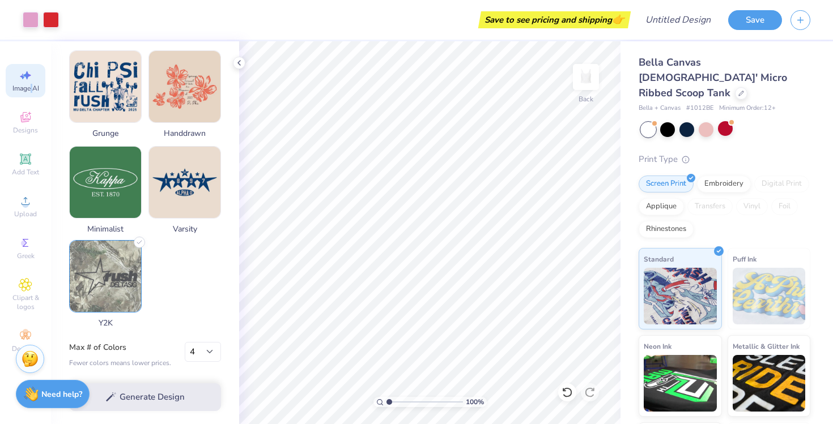
scroll to position [0, 0]
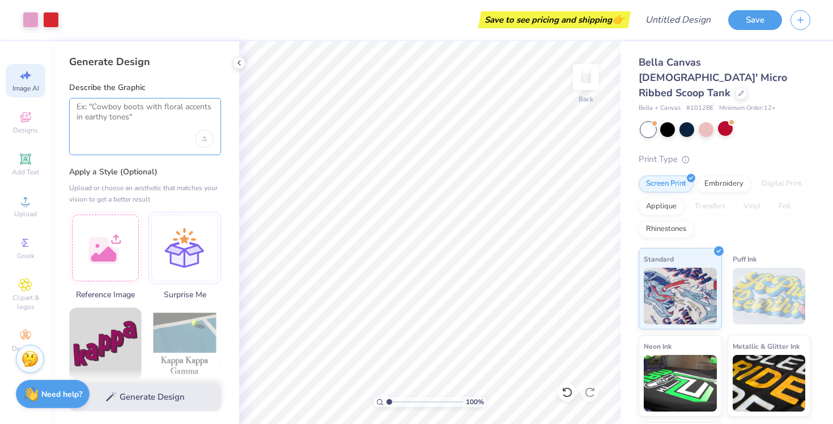
click at [147, 120] on textarea at bounding box center [145, 116] width 137 height 28
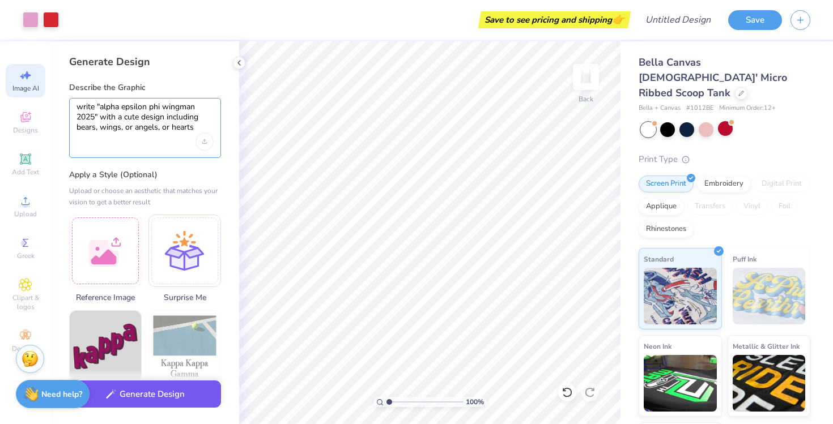
type textarea "write "alpha epsilon phi wingman 2025" with a cute design including bears, wing…"
click at [135, 401] on button "Generate Design" at bounding box center [145, 395] width 152 height 28
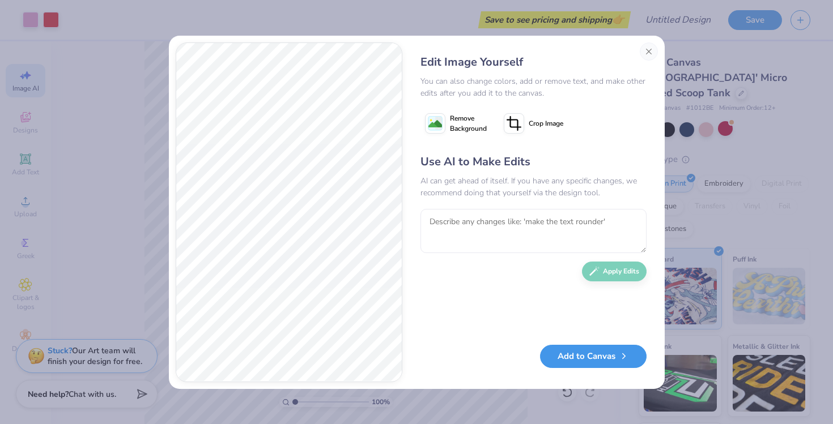
click at [615, 358] on button "Add to Canvas" at bounding box center [593, 356] width 107 height 23
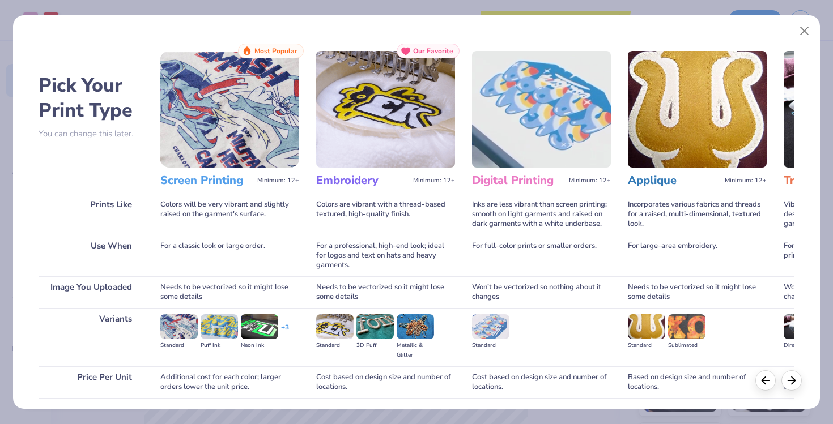
click at [214, 123] on img at bounding box center [229, 109] width 139 height 117
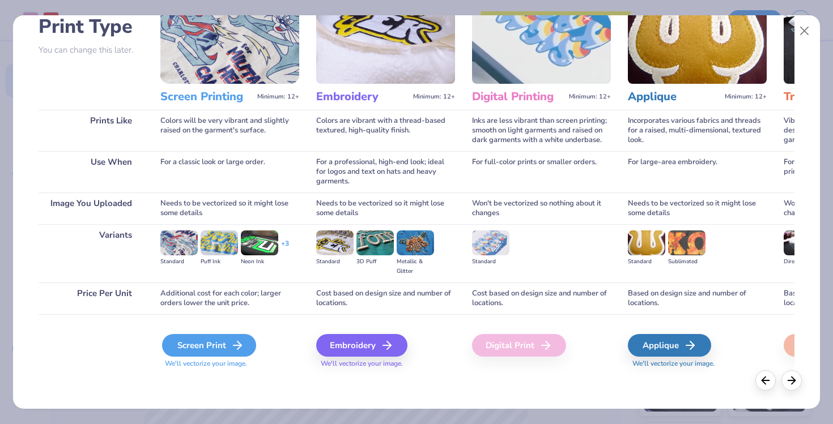
click at [207, 341] on div "Screen Print" at bounding box center [209, 345] width 94 height 23
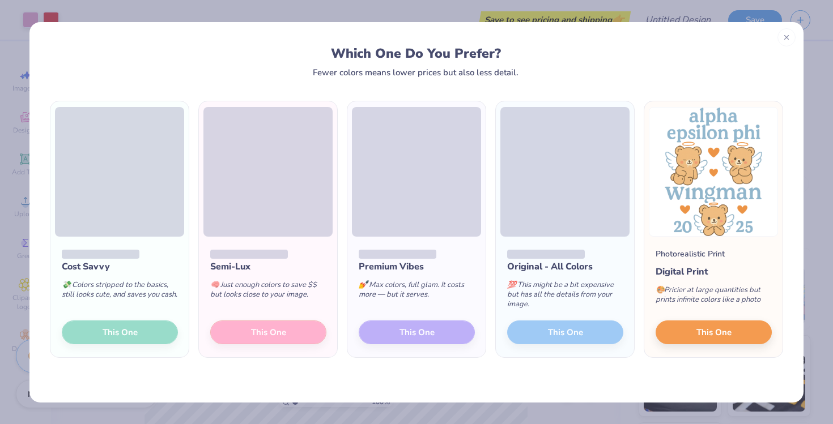
click at [282, 336] on div "Semi-Lux 🧠 Just enough colors to save $$ but looks close to your image. This One" at bounding box center [268, 297] width 138 height 121
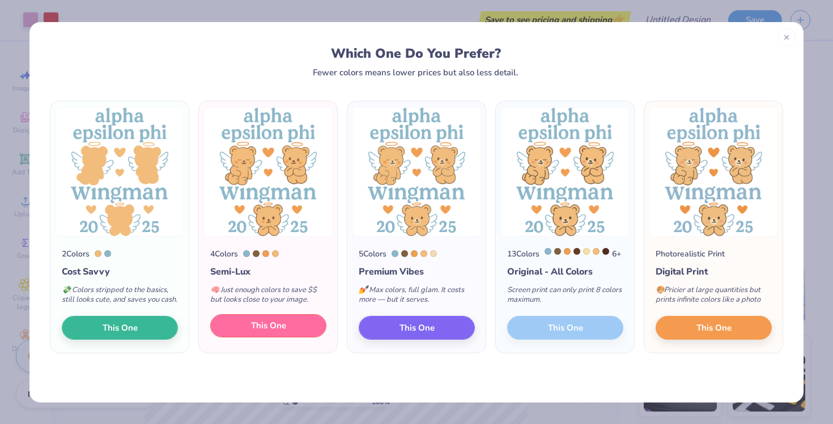
click at [283, 333] on span "This One" at bounding box center [268, 326] width 35 height 13
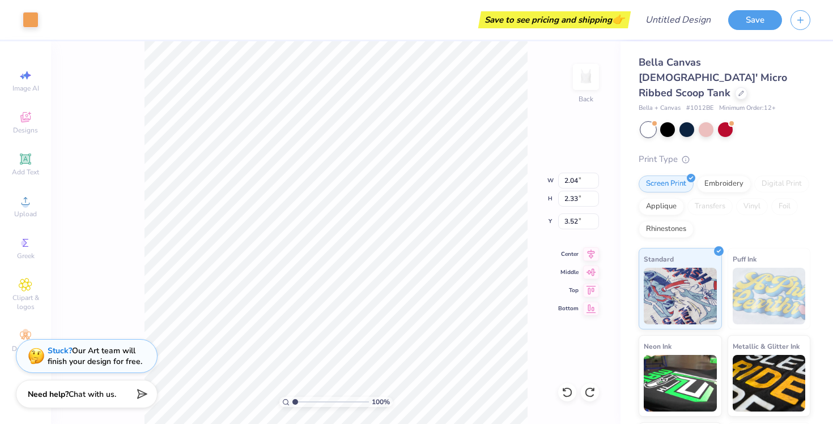
type input "3.50"
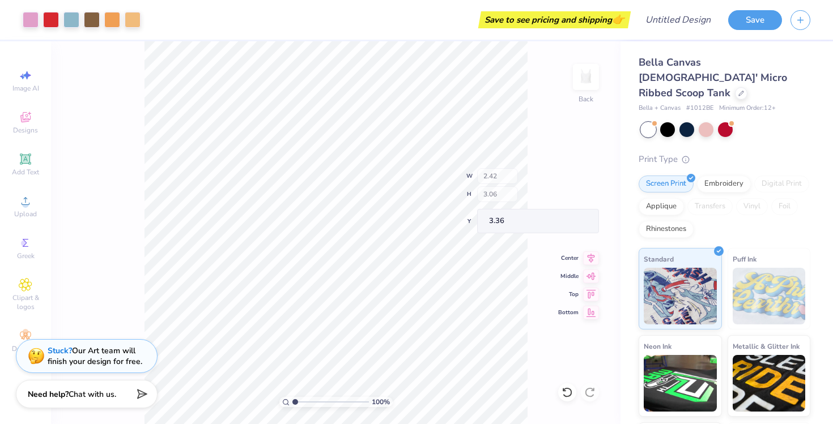
type input "5.66"
type input "4.13"
type input "3.79"
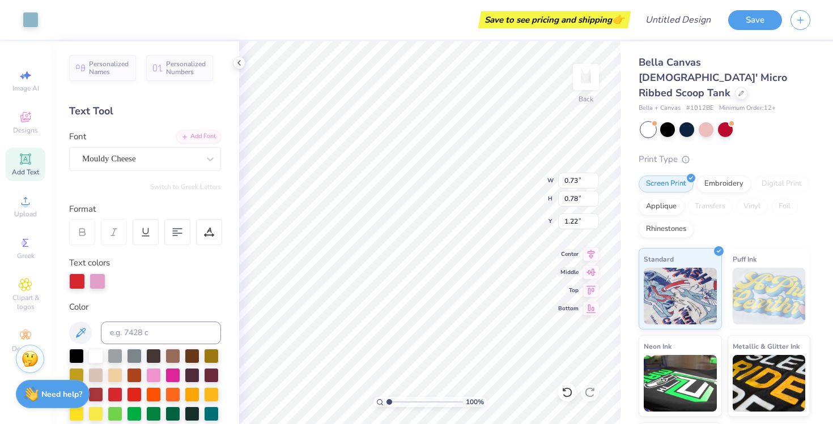
type input "1.22"
type input "0.79"
type input "1.02"
type input "0.89"
type input "0.73"
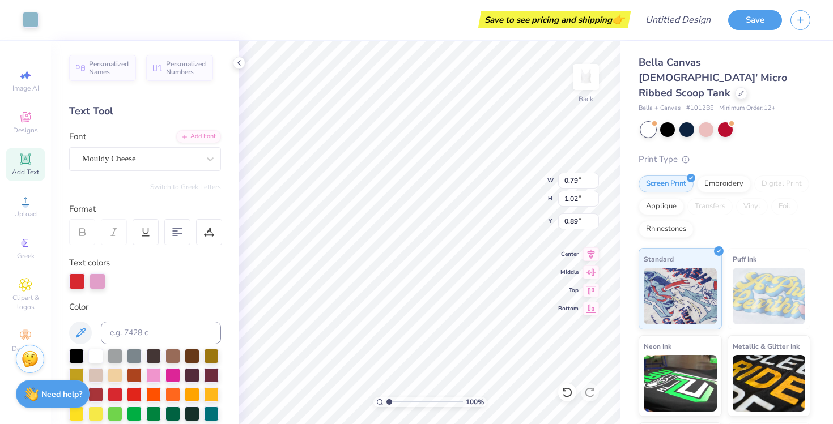
type input "0.78"
type input "1.22"
click at [15, 118] on div "Designs" at bounding box center [26, 122] width 40 height 33
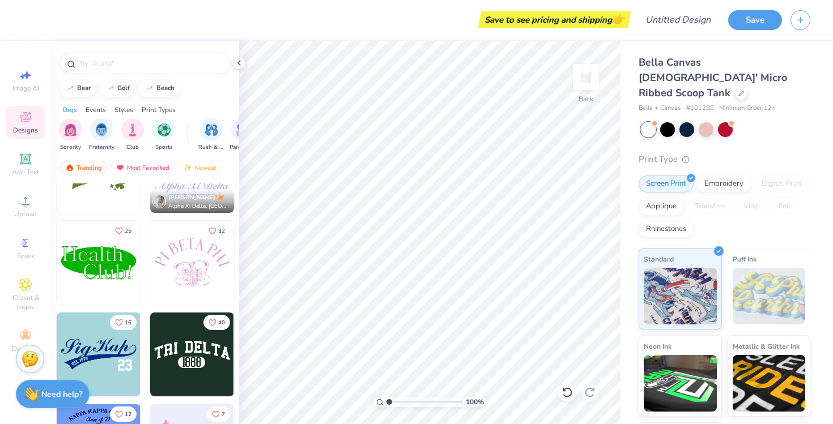
scroll to position [4923, 0]
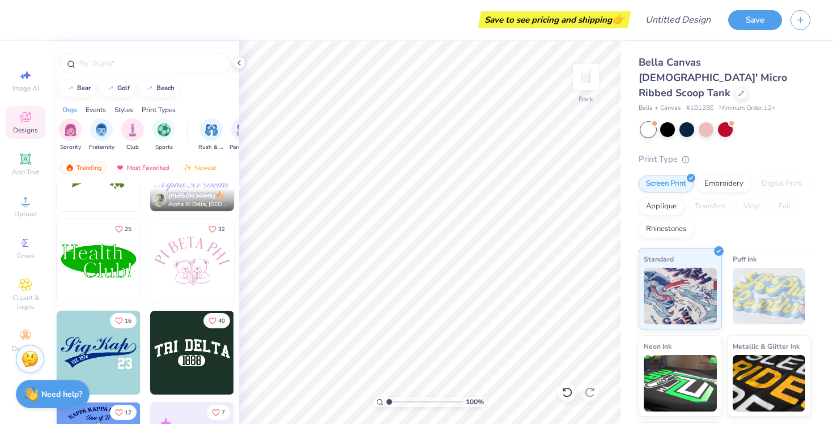
click at [201, 267] on img at bounding box center [192, 261] width 84 height 84
